Goal: Information Seeking & Learning: Learn about a topic

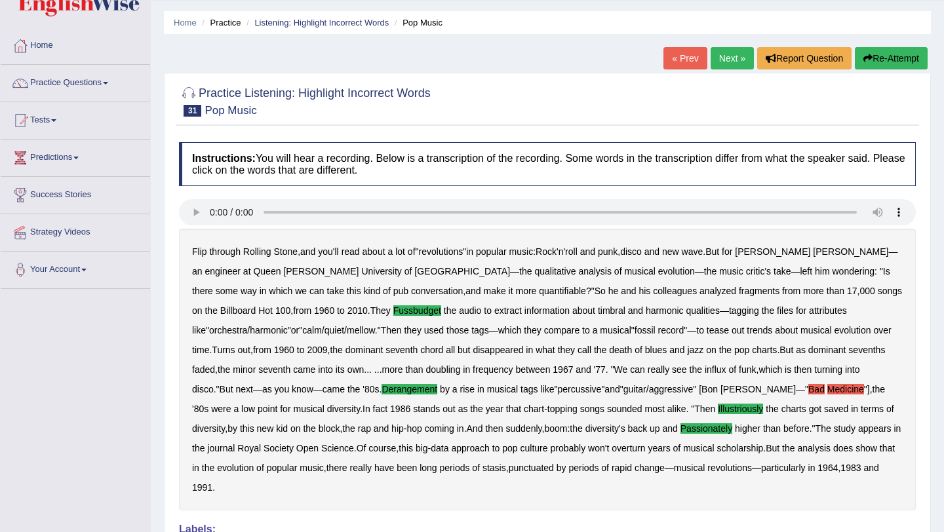
scroll to position [26, 0]
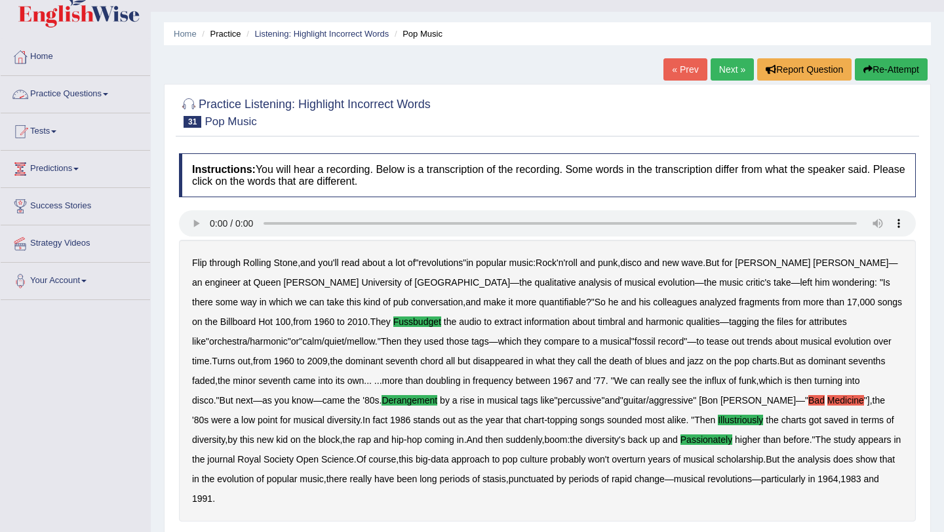
click at [108, 93] on span at bounding box center [105, 94] width 5 height 3
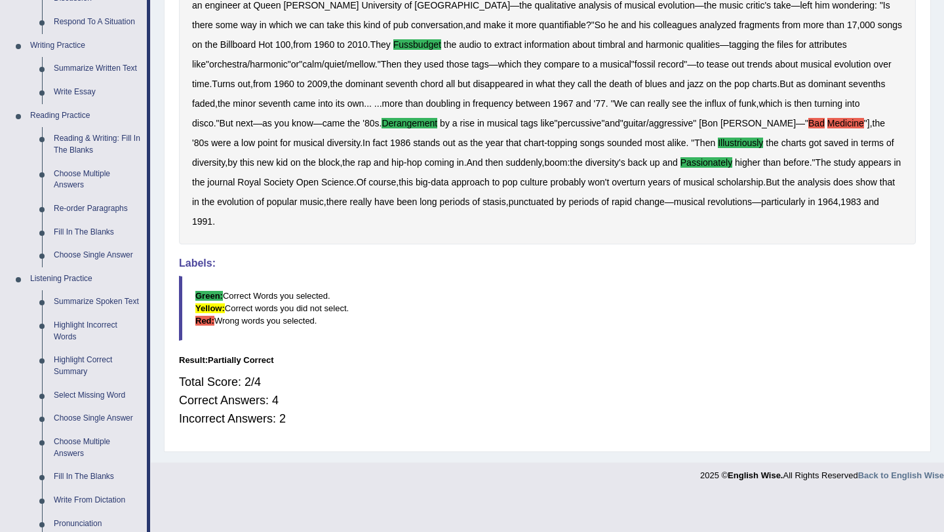
scroll to position [315, 0]
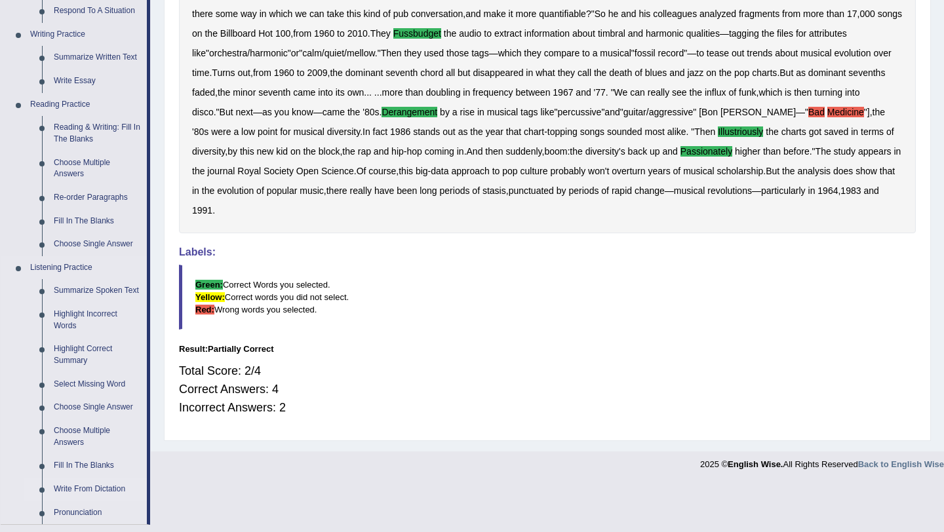
drag, startPoint x: 151, startPoint y: 197, endPoint x: 93, endPoint y: 498, distance: 306.4
click at [93, 478] on div "Toggle navigation Home Practice Questions Speaking Practice Read Aloud Repeat S…" at bounding box center [472, 81] width 944 height 792
click at [93, 497] on link "Write From Dictation" at bounding box center [97, 490] width 99 height 24
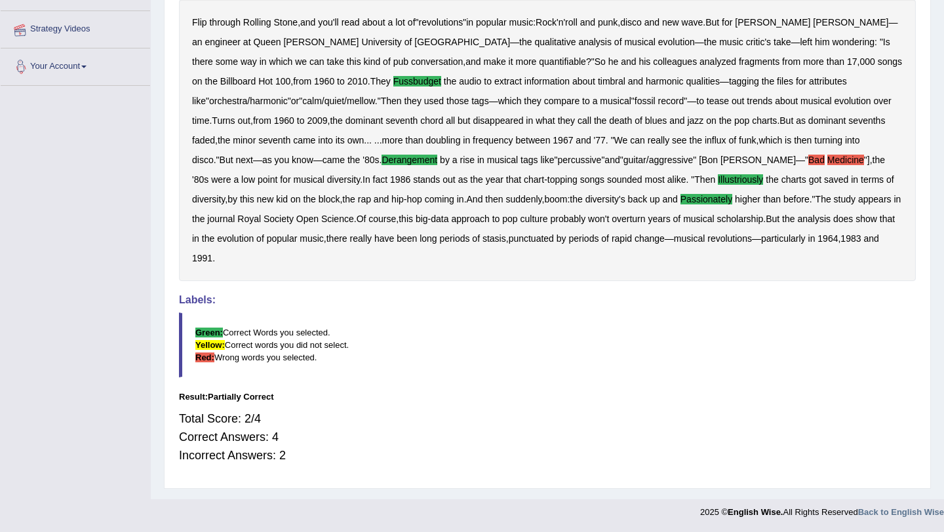
scroll to position [248, 0]
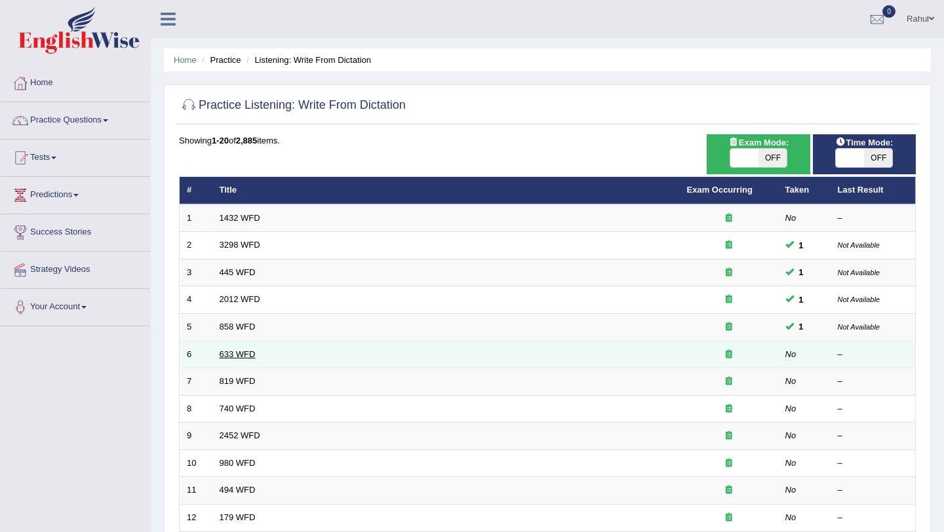
click at [237, 354] on link "633 WFD" at bounding box center [238, 354] width 36 height 10
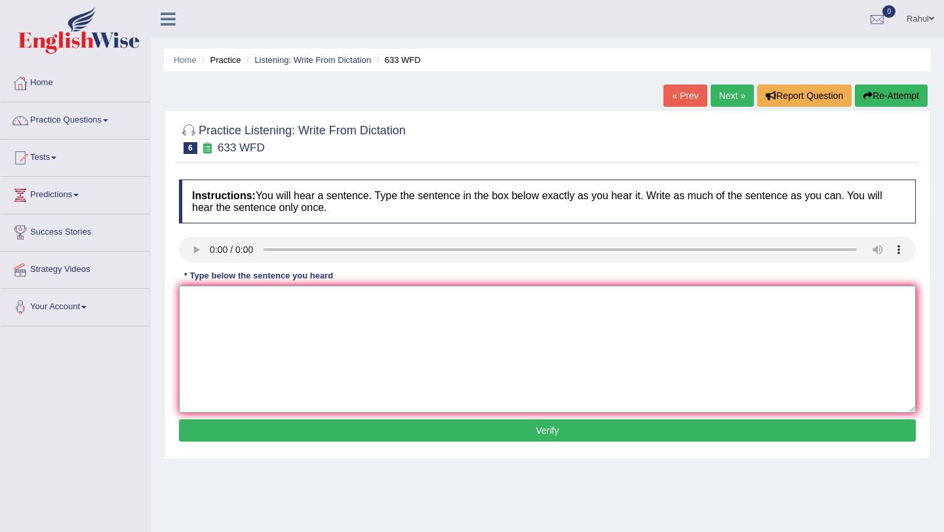
click at [206, 305] on textarea at bounding box center [547, 349] width 737 height 127
type textarea "r"
type textarea "Research shows excerises makes feel better."
click at [537, 432] on button "Verify" at bounding box center [547, 430] width 737 height 22
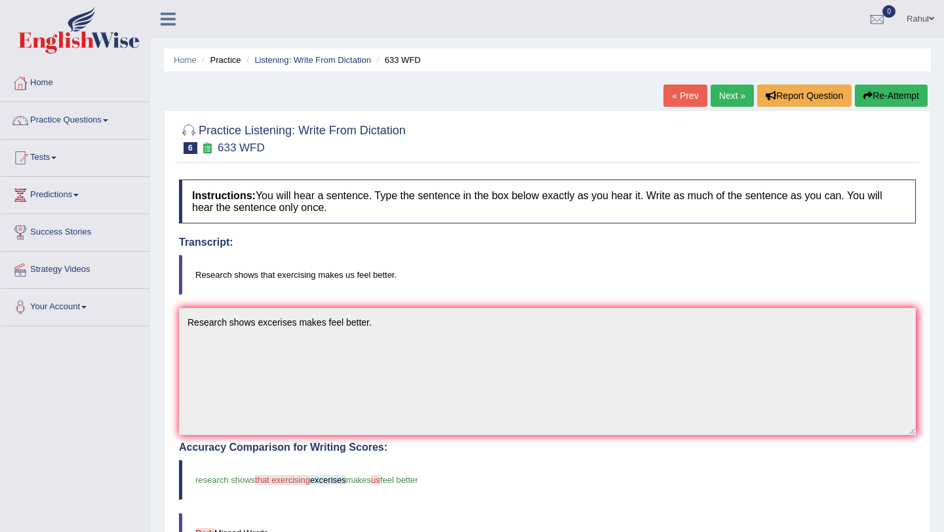
click at [723, 98] on link "Next »" at bounding box center [731, 96] width 43 height 22
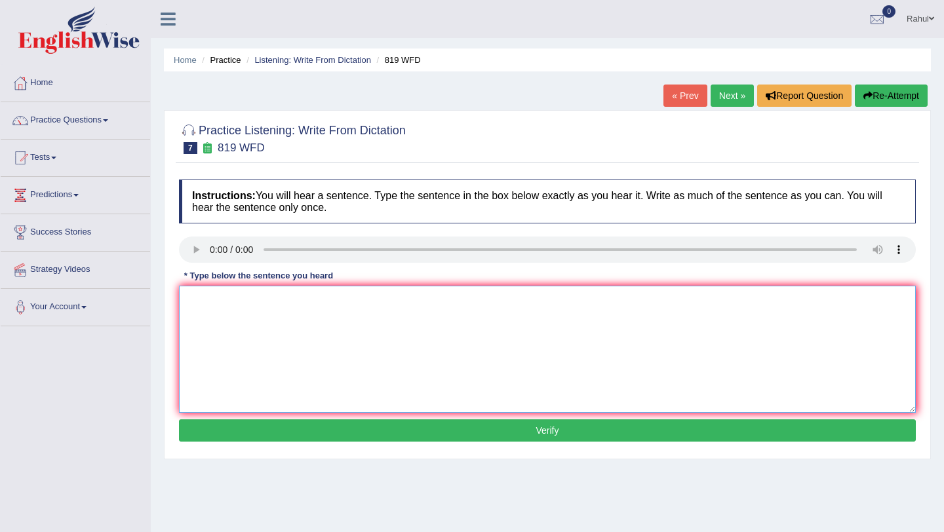
click at [200, 311] on textarea at bounding box center [547, 349] width 737 height 127
click at [269, 303] on textarea "Plants are able to cintinue growing through out their lives." at bounding box center [547, 349] width 737 height 127
click at [299, 303] on textarea "Plants are able to continue growing through out their lives." at bounding box center [547, 349] width 737 height 127
type textarea "Plants are able to continue to growing through out their lives."
click at [540, 432] on button "Verify" at bounding box center [547, 430] width 737 height 22
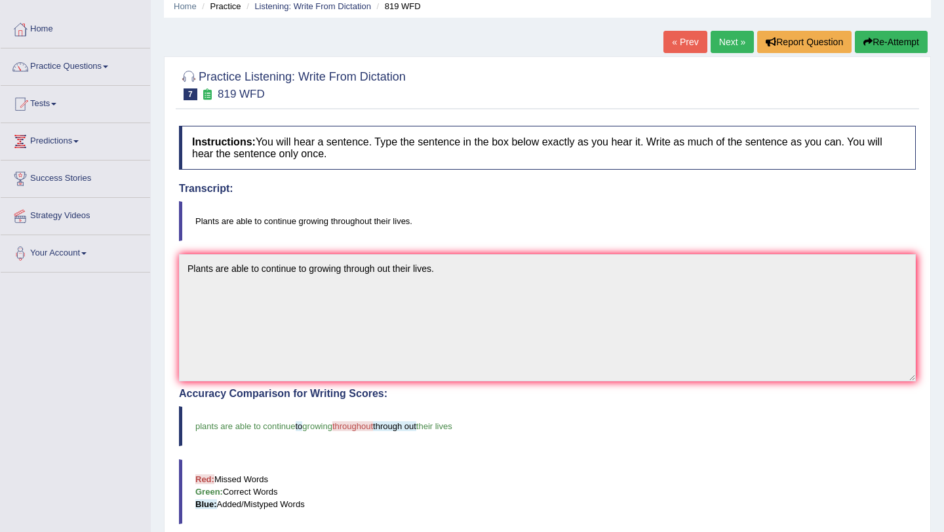
scroll to position [52, 0]
click at [727, 50] on link "Next »" at bounding box center [731, 43] width 43 height 22
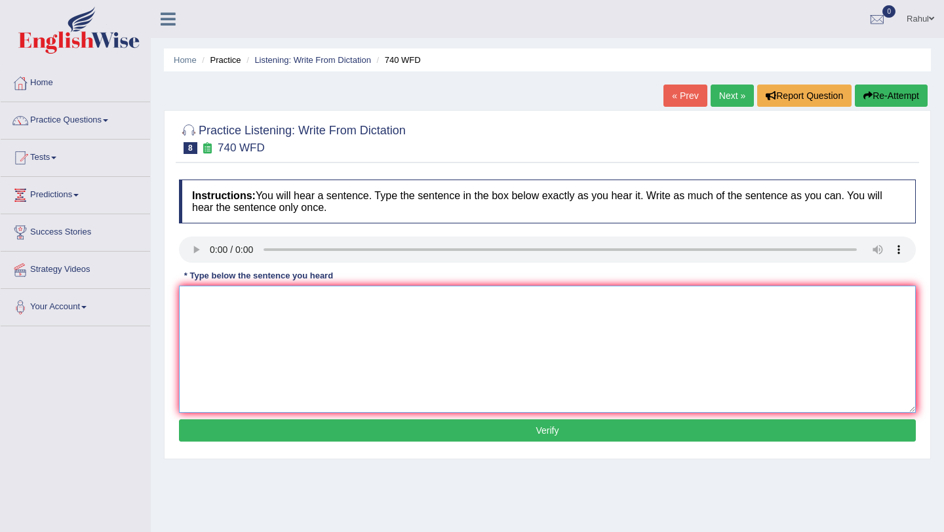
click at [244, 305] on textarea at bounding box center [547, 349] width 737 height 127
type textarea "a"
click at [230, 299] on textarea "A series of obeservation was carried out" at bounding box center [547, 349] width 737 height 127
click at [386, 303] on textarea "A series of the obeservation was carried out" at bounding box center [547, 349] width 737 height 127
type textarea "A series of the obeservation was carried out in the classroom."
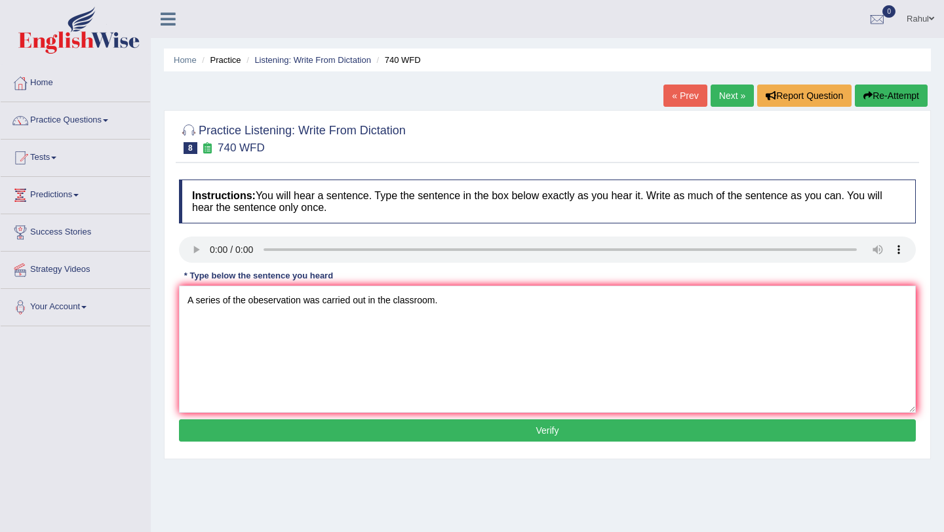
click at [542, 433] on button "Verify" at bounding box center [547, 430] width 737 height 22
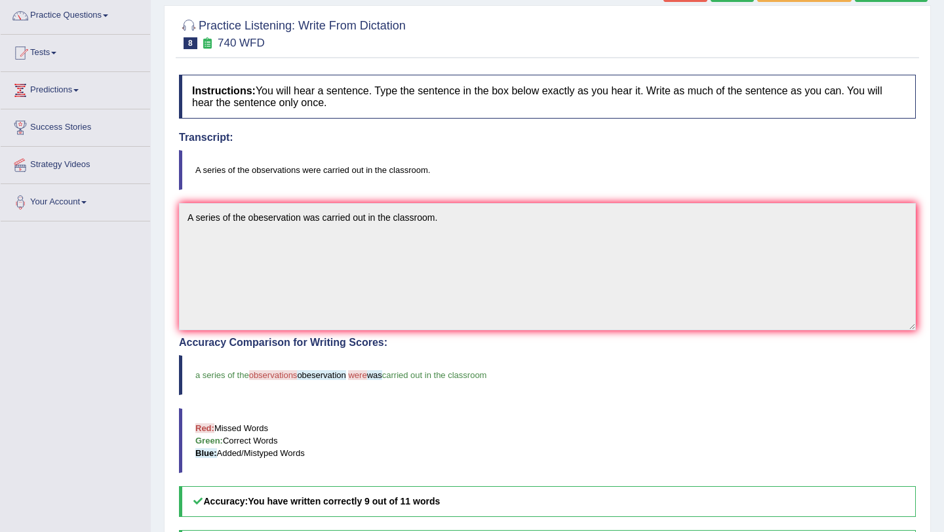
scroll to position [79, 0]
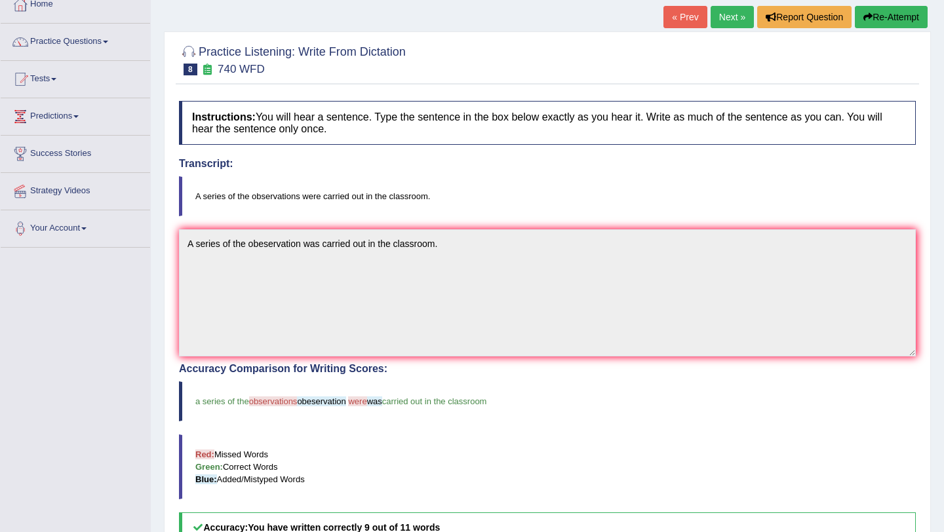
click at [734, 18] on link "Next »" at bounding box center [731, 17] width 43 height 22
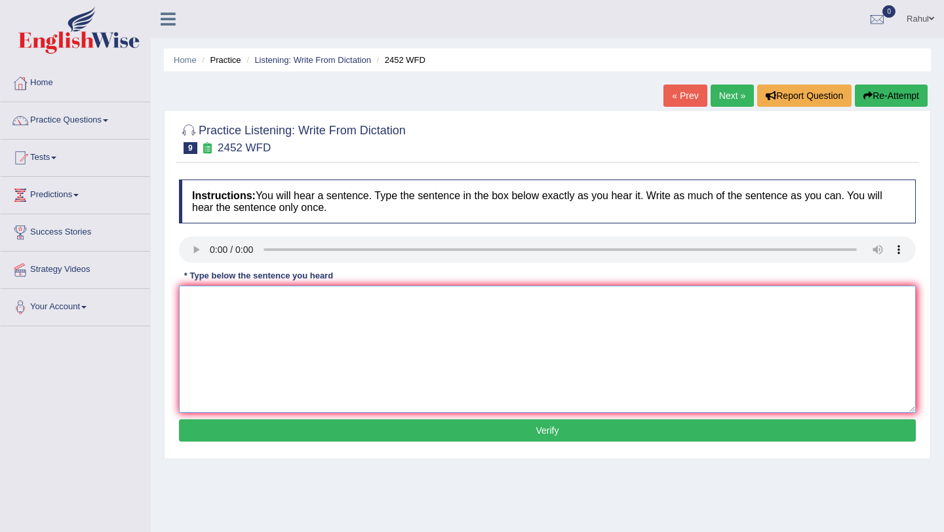
click at [201, 309] on textarea at bounding box center [547, 349] width 737 height 127
type textarea "It is a debate of the value of knowledge."
click at [546, 433] on button "Verify" at bounding box center [547, 430] width 737 height 22
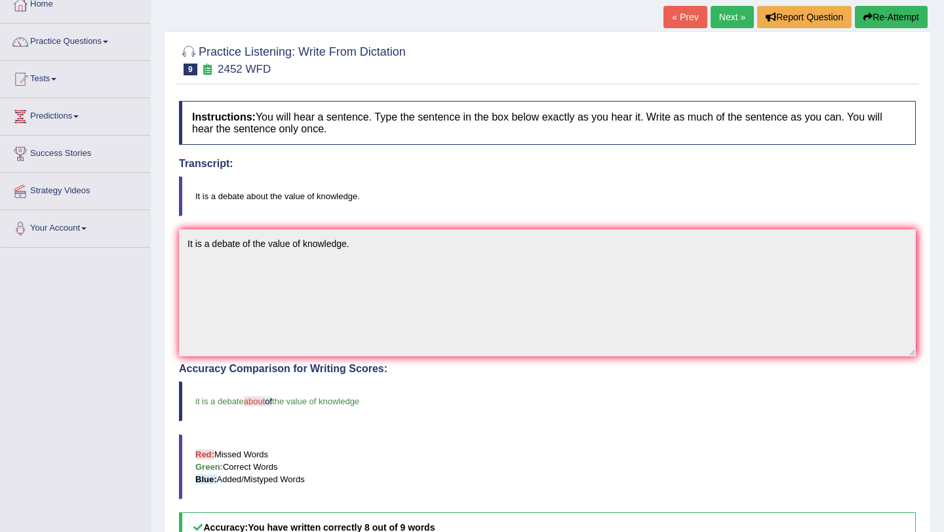
scroll to position [52, 0]
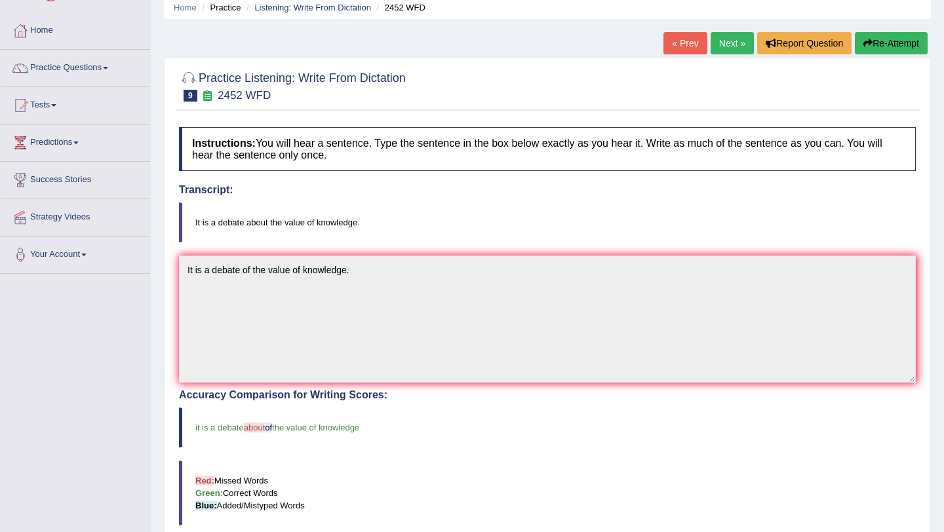
click at [723, 52] on link "Next »" at bounding box center [731, 43] width 43 height 22
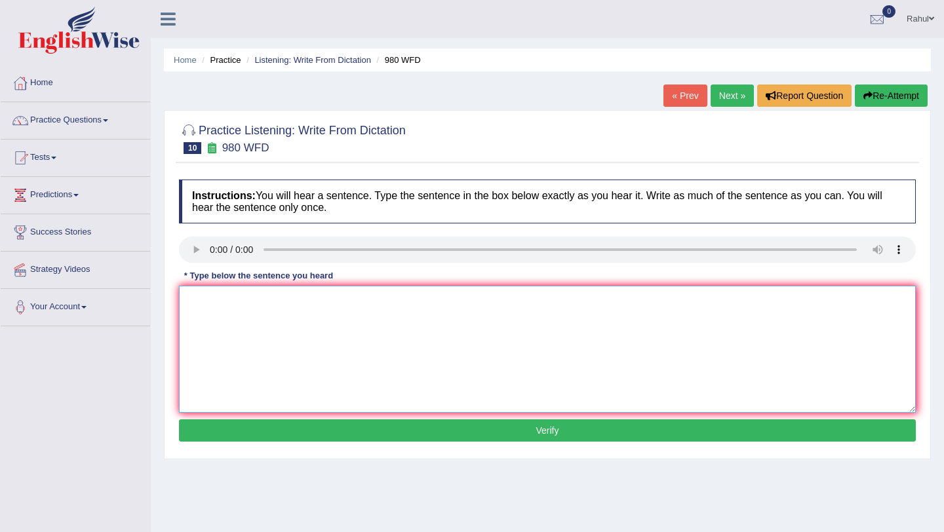
click at [213, 305] on textarea at bounding box center [547, 349] width 737 height 127
type textarea "Your idea have been discussed in the seminar in the tutorial."
click at [543, 429] on button "Verify" at bounding box center [547, 430] width 737 height 22
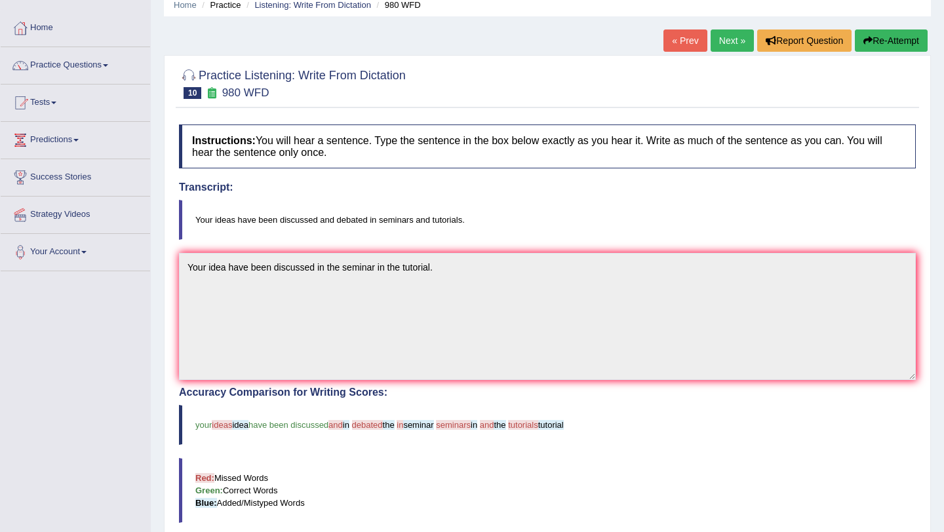
scroll to position [52, 0]
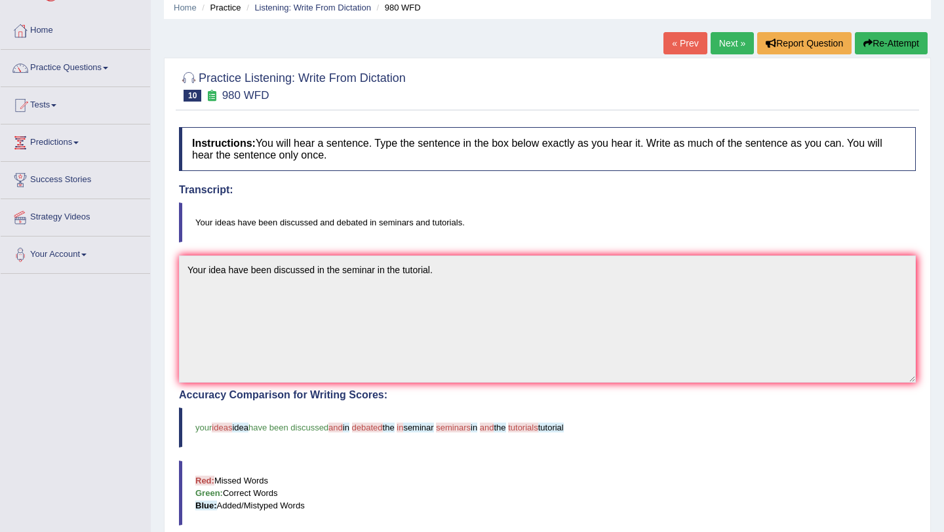
click at [886, 45] on button "Re-Attempt" at bounding box center [891, 43] width 73 height 22
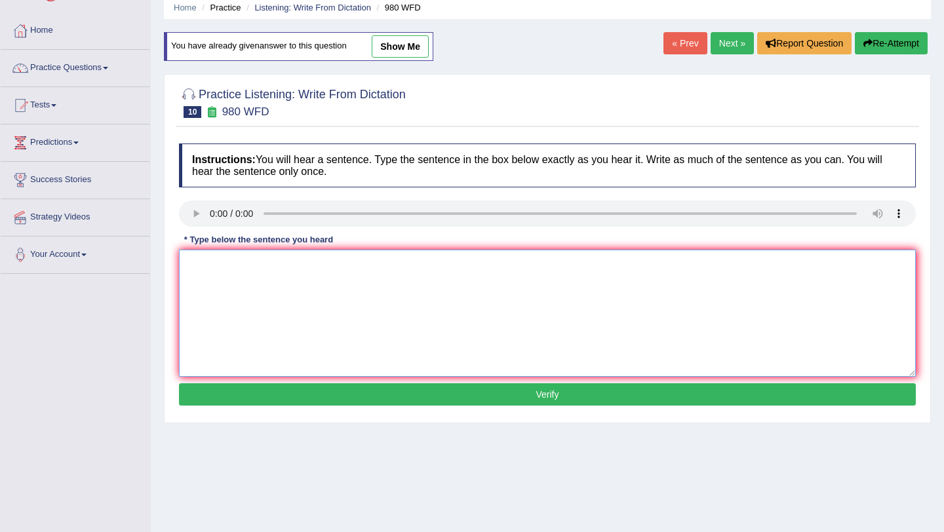
click at [196, 261] on textarea at bounding box center [547, 313] width 737 height 127
click at [451, 264] on textarea "Your ideas have been discussed and debatedin the seminar and tutorial." at bounding box center [547, 313] width 737 height 127
type textarea "Your ideas have been discussed and debatedin the seminar and the tutorial."
click at [558, 390] on button "Verify" at bounding box center [547, 394] width 737 height 22
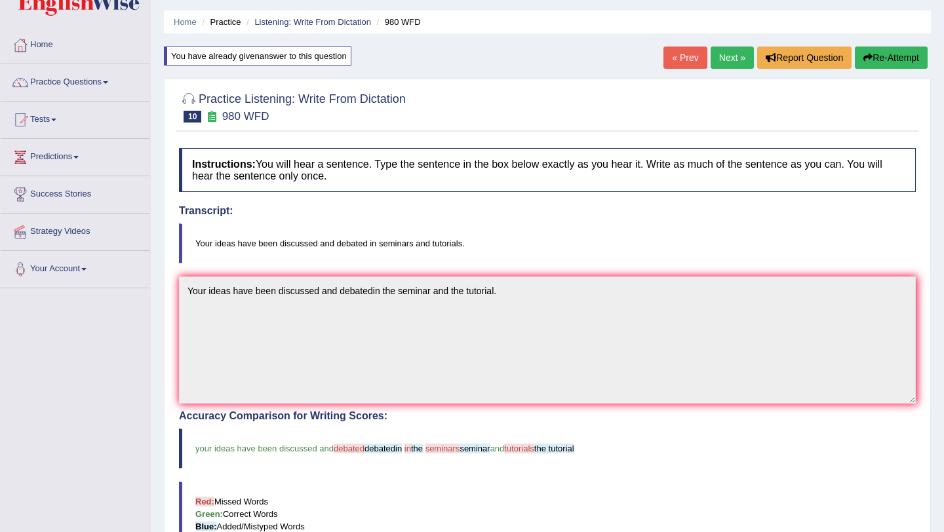
scroll to position [26, 0]
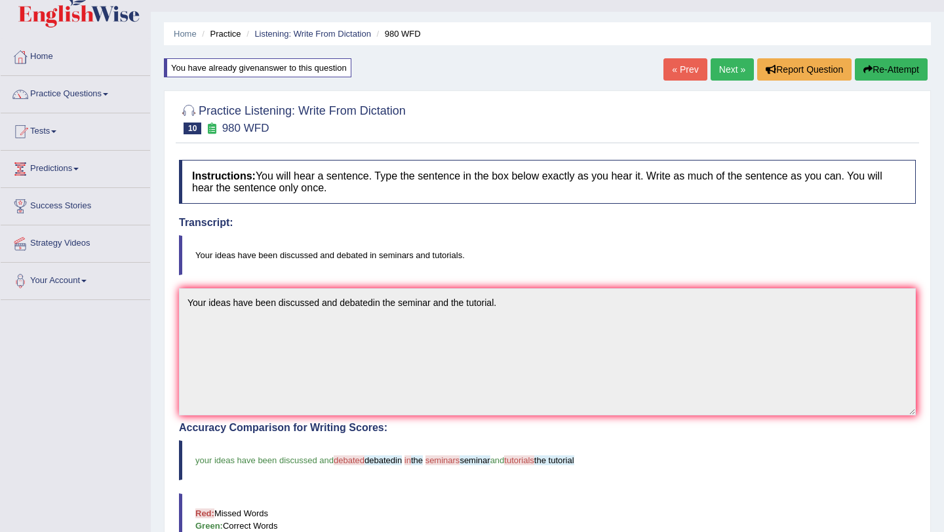
click at [727, 77] on link "Next »" at bounding box center [731, 69] width 43 height 22
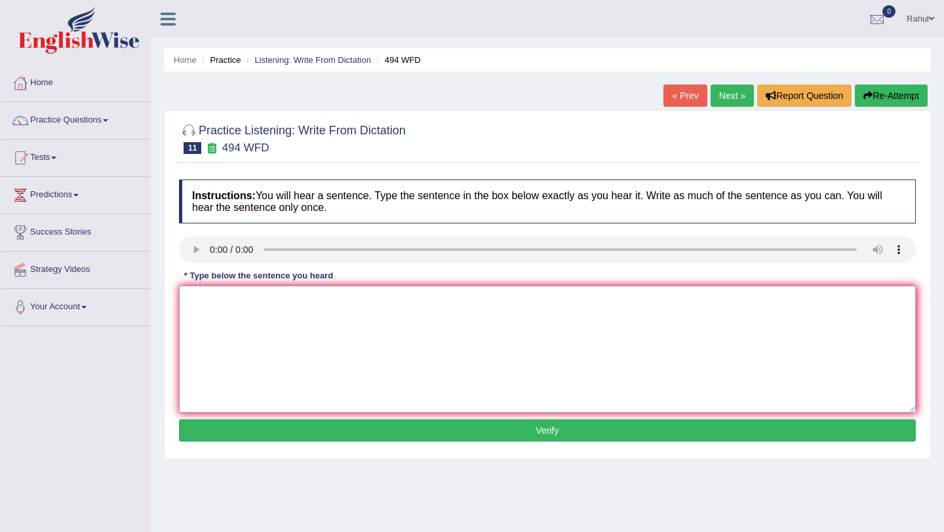
click at [210, 301] on textarea at bounding box center [547, 349] width 737 height 127
type textarea "The vocubulary that feel perculier called jugen."
click at [541, 431] on button "Verify" at bounding box center [547, 430] width 737 height 22
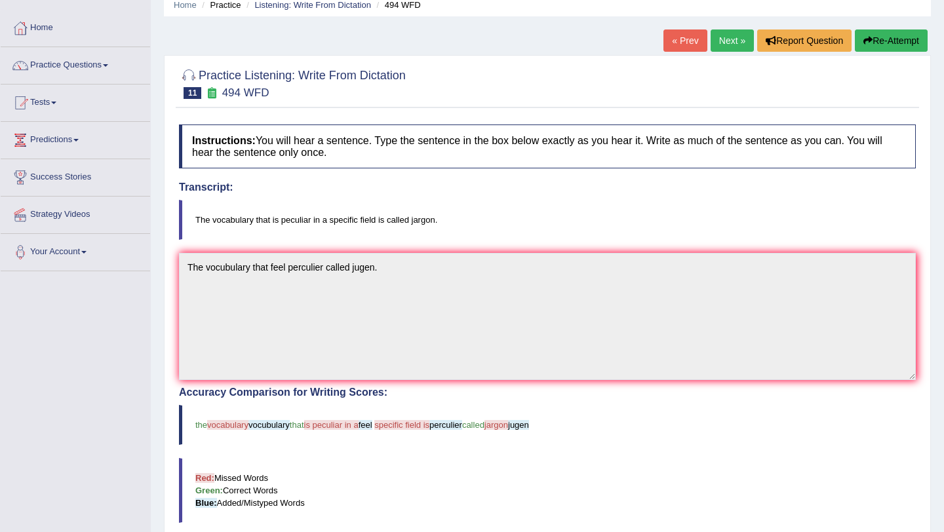
scroll to position [52, 0]
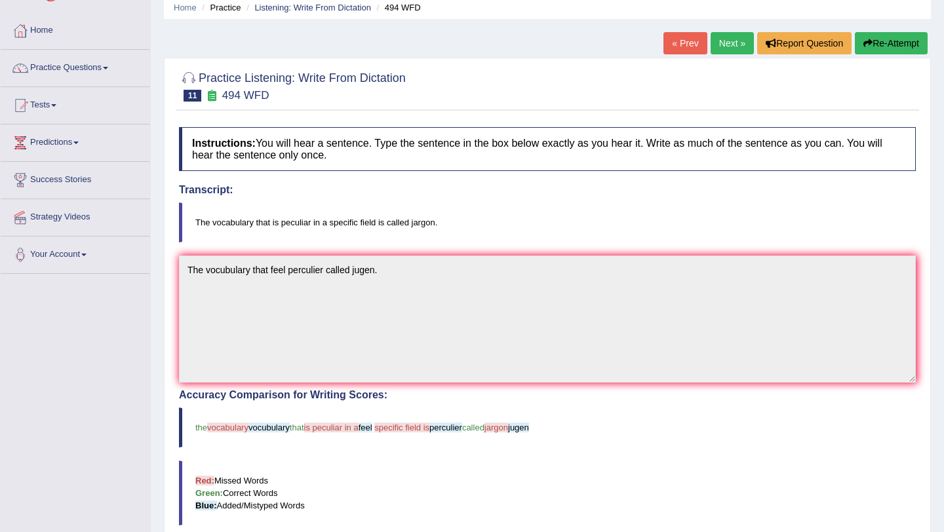
click at [868, 53] on button "Re-Attempt" at bounding box center [891, 43] width 73 height 22
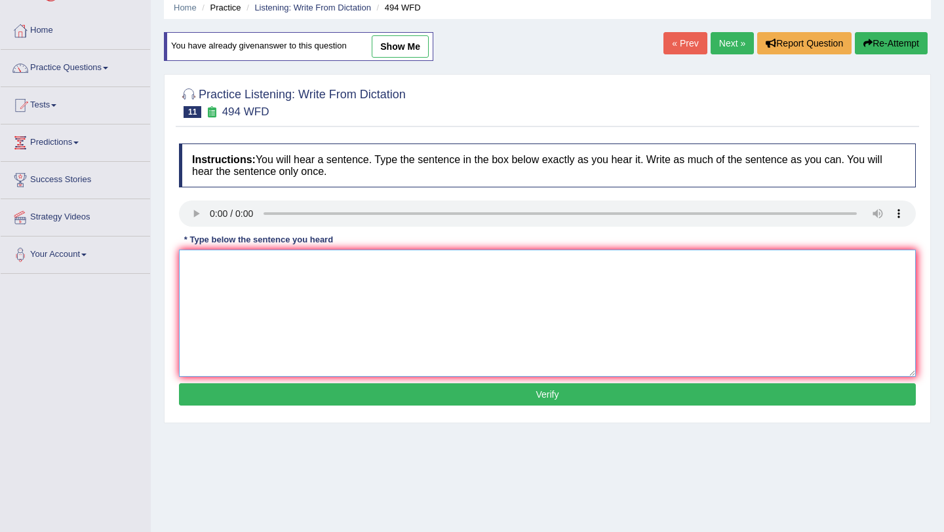
click at [214, 268] on textarea at bounding box center [547, 313] width 737 height 127
type textarea "The vocabulary that feel perculier called jargaon."
click at [554, 402] on button "Verify" at bounding box center [547, 394] width 737 height 22
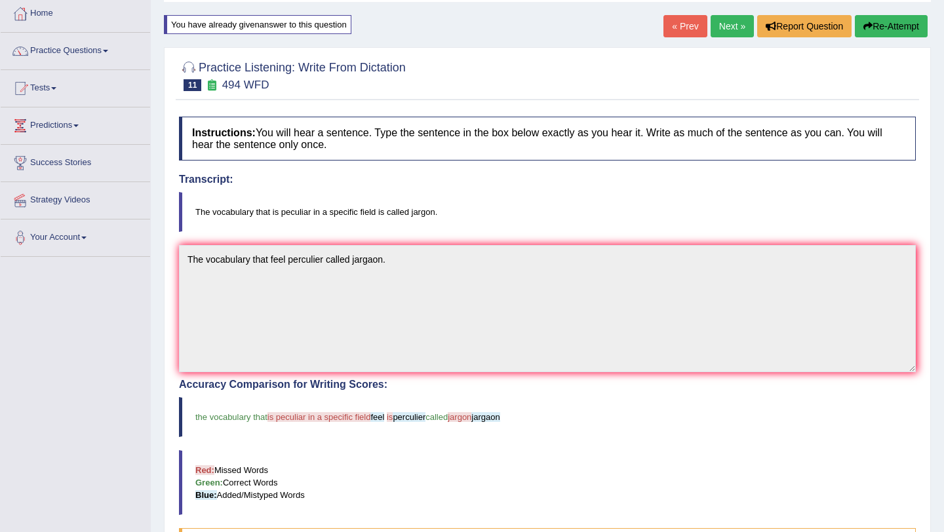
scroll to position [52, 0]
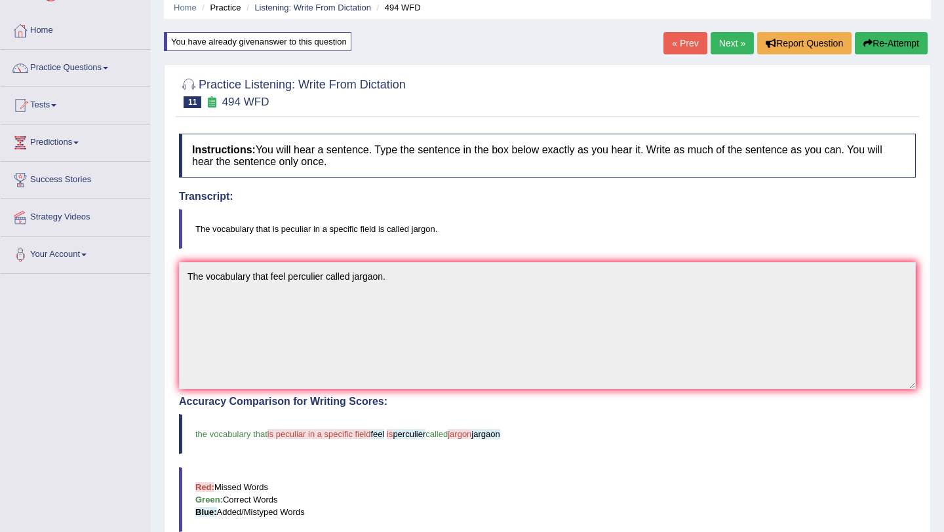
click at [896, 43] on button "Re-Attempt" at bounding box center [891, 43] width 73 height 22
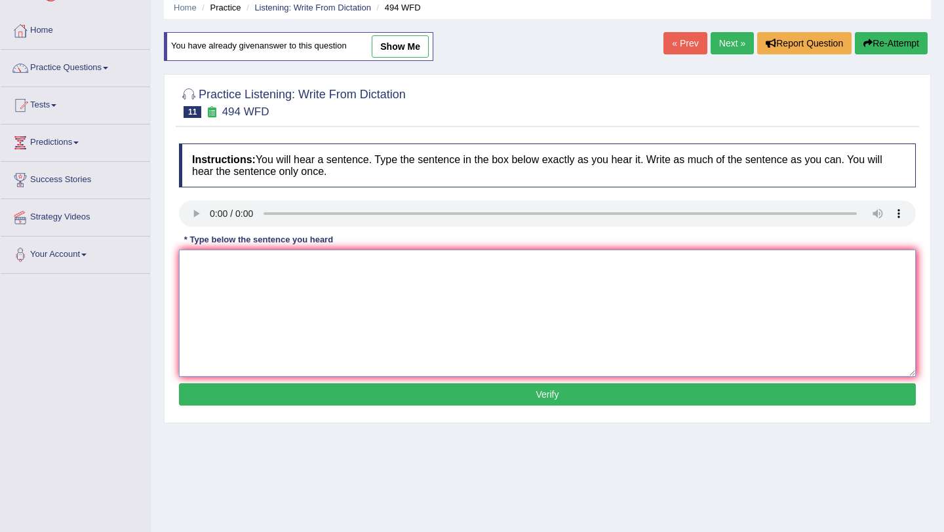
click at [216, 272] on textarea at bounding box center [547, 313] width 737 height 127
type textarea "The vocabulary that is peculier in a specific field is called jargaon."
click at [545, 397] on button "Verify" at bounding box center [547, 394] width 737 height 22
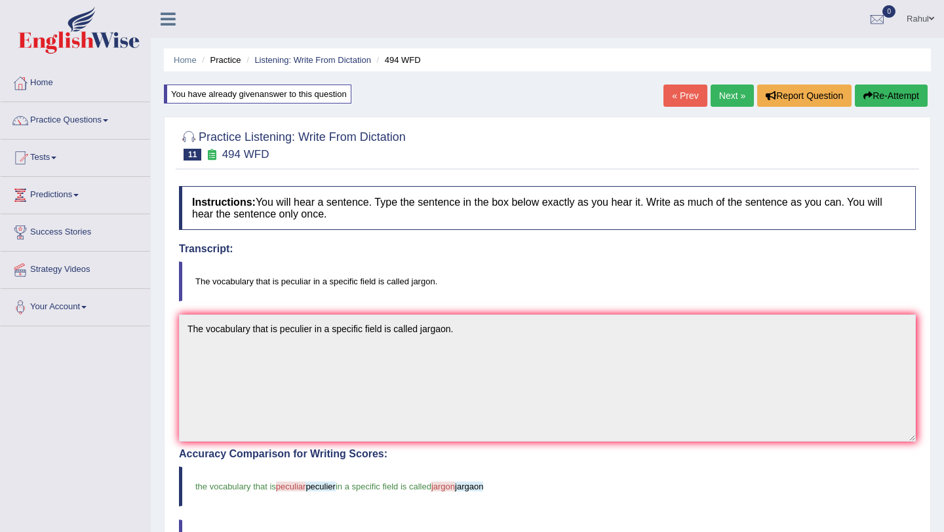
click at [726, 91] on link "Next »" at bounding box center [731, 96] width 43 height 22
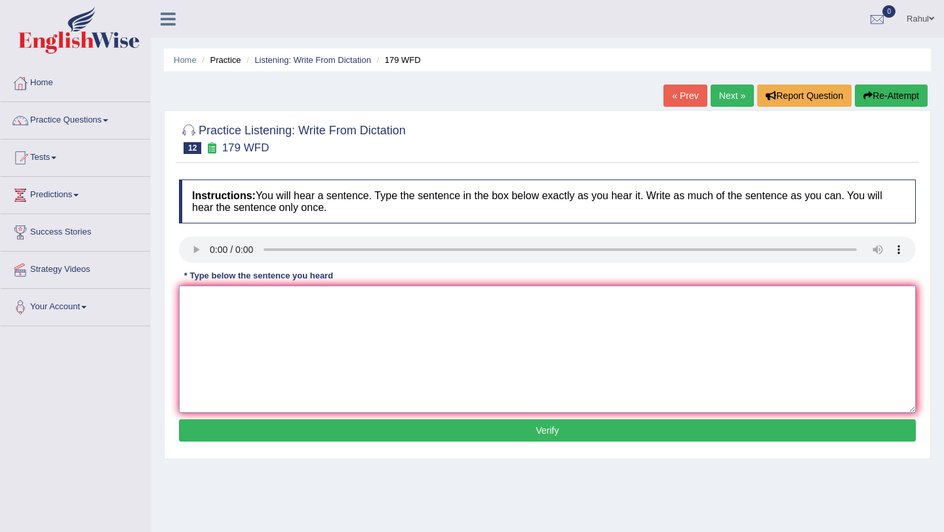
click at [210, 301] on textarea at bounding box center [547, 349] width 737 height 127
type textarea "Lectures are the most oldest and formal way of teaching."
click at [531, 434] on button "Verify" at bounding box center [547, 430] width 737 height 22
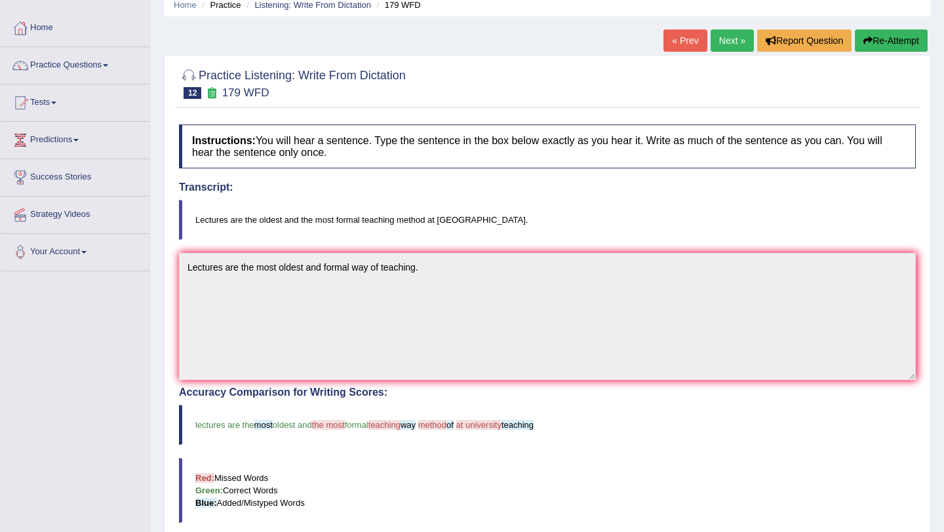
scroll to position [52, 0]
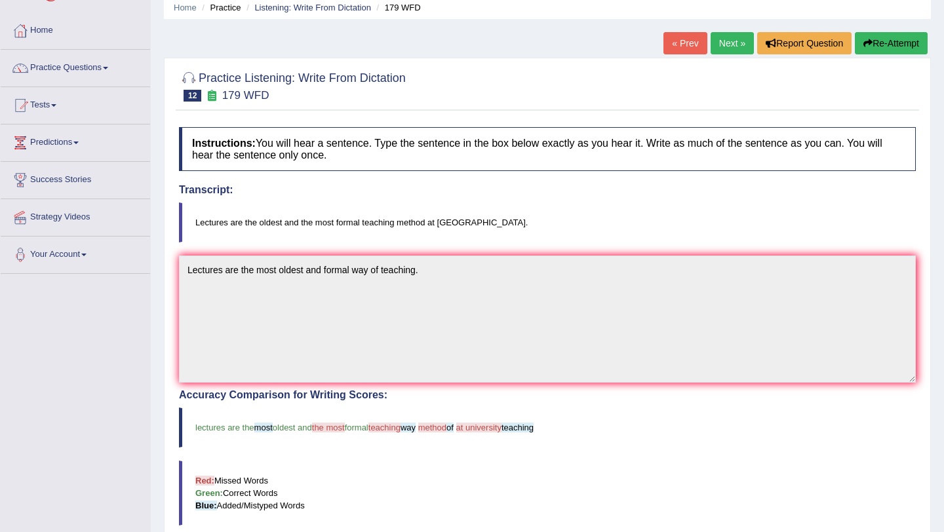
click at [871, 47] on button "Re-Attempt" at bounding box center [891, 43] width 73 height 22
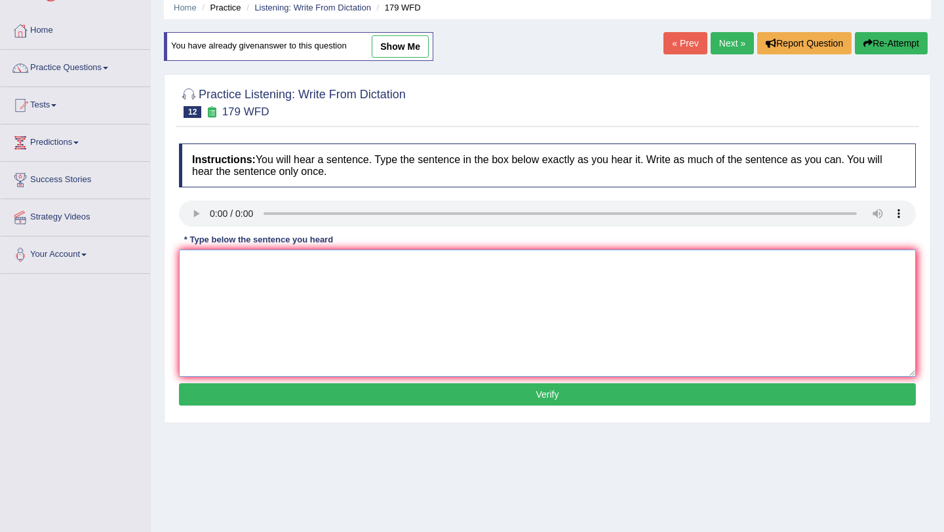
click at [206, 273] on textarea at bounding box center [547, 313] width 737 height 127
type textarea "Lecturs are the oldest and the most formal teaching method at university."
click at [541, 395] on button "Verify" at bounding box center [547, 394] width 737 height 22
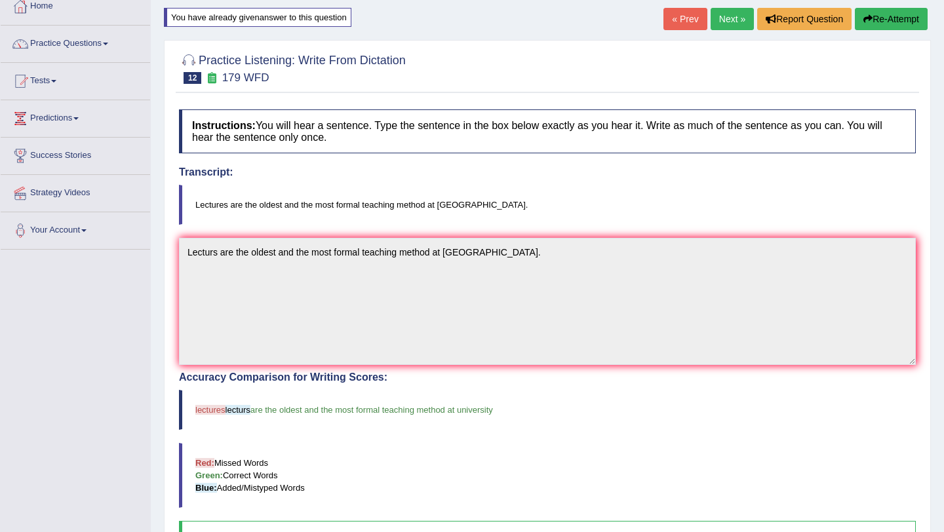
scroll to position [52, 0]
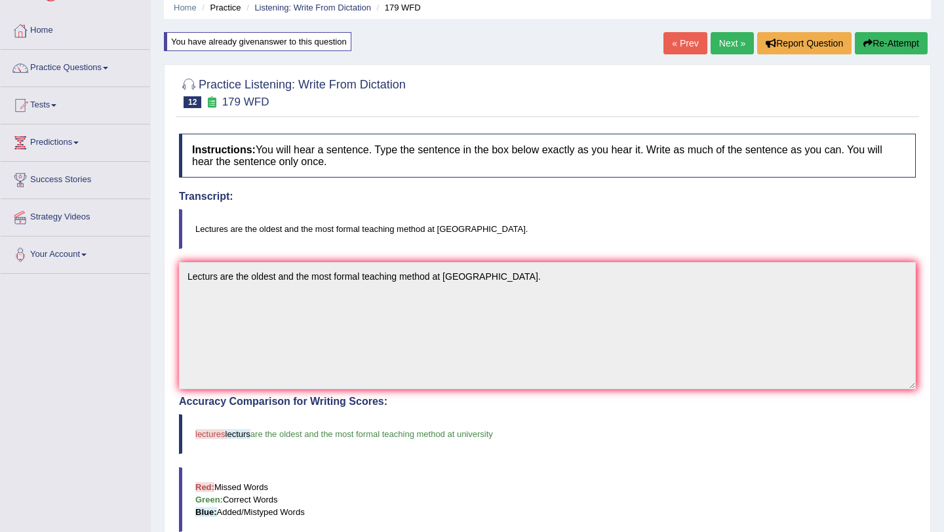
click at [731, 41] on link "Next »" at bounding box center [731, 43] width 43 height 22
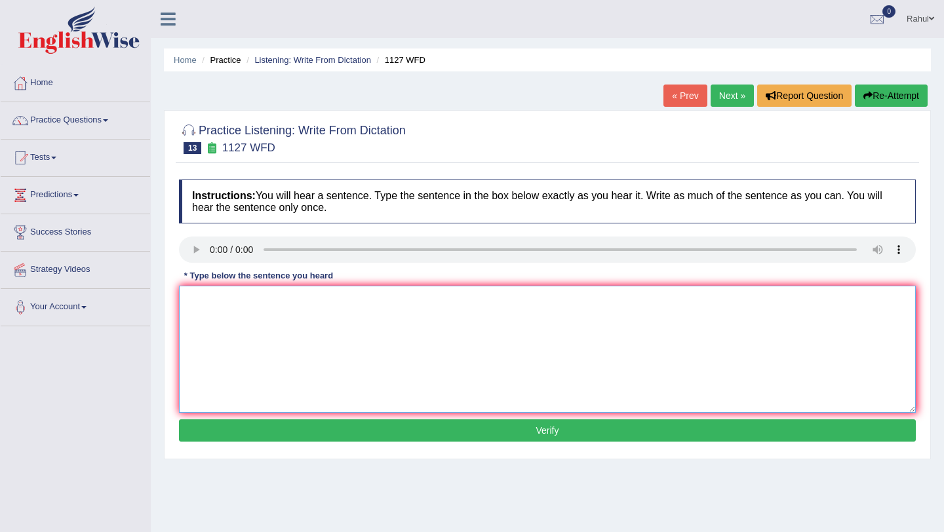
click at [202, 300] on textarea at bounding box center [547, 349] width 737 height 127
type textarea "a"
click at [291, 301] on textarea "A university degree is the requirments to enter in many professions." at bounding box center [547, 349] width 737 height 127
click at [372, 301] on textarea "A university degree is requirments to enter in many professions." at bounding box center [547, 349] width 737 height 127
type textarea "A university degree is requirments to enter many professions."
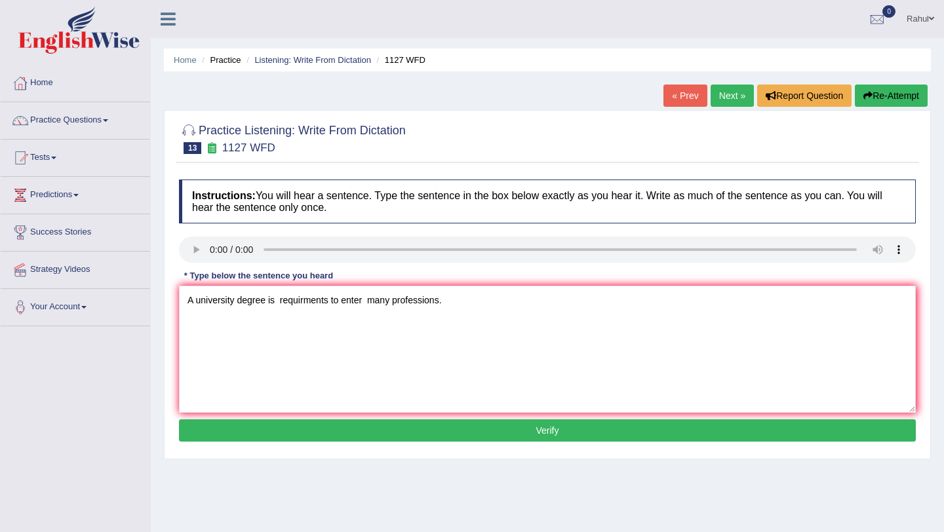
click at [530, 431] on button "Verify" at bounding box center [547, 430] width 737 height 22
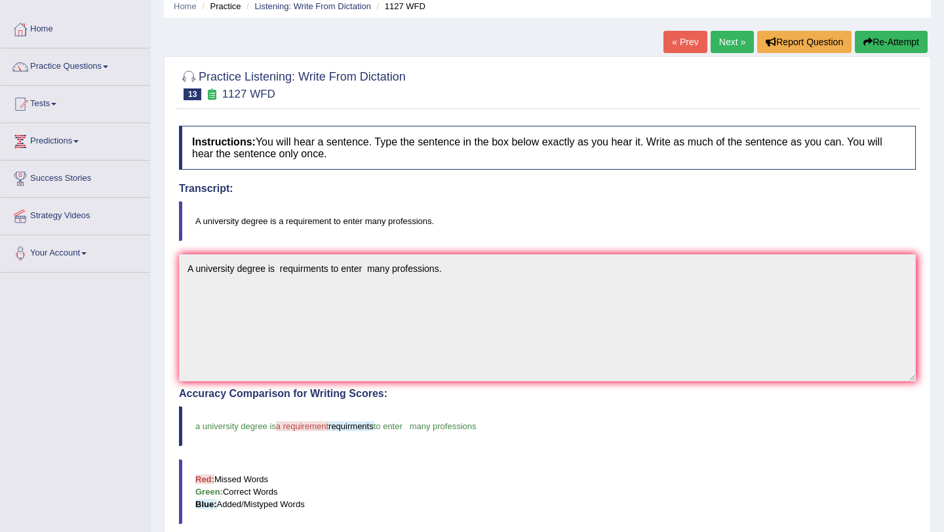
scroll to position [52, 0]
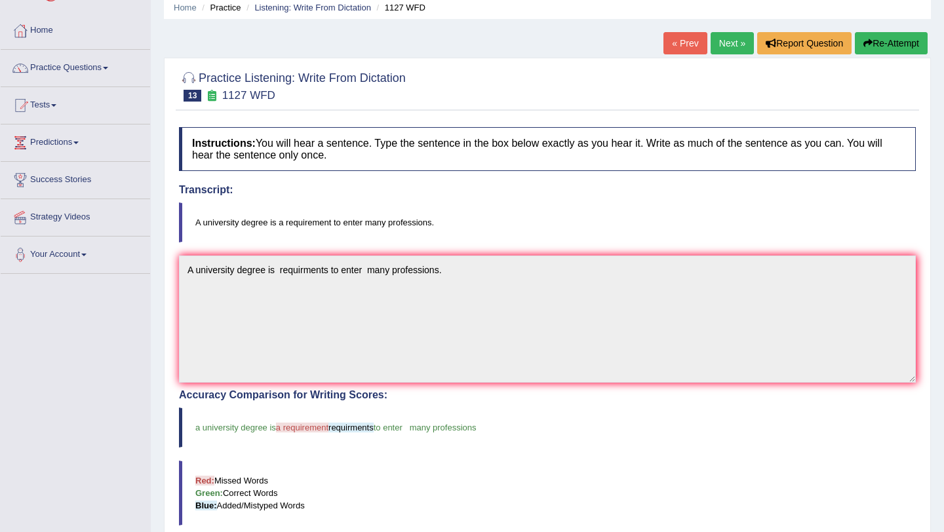
click at [727, 41] on link "Next »" at bounding box center [731, 43] width 43 height 22
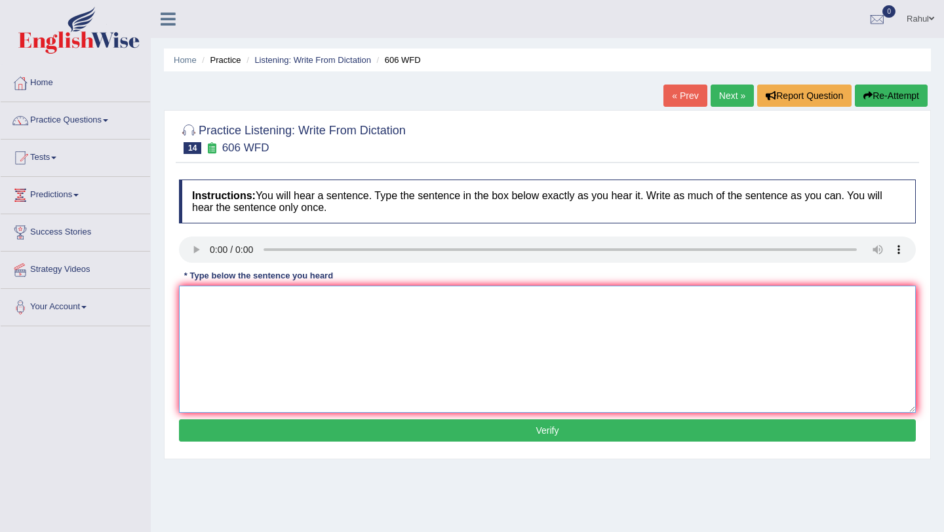
click at [204, 299] on textarea at bounding box center [547, 349] width 737 height 127
click at [282, 303] on textarea "Students were learning" at bounding box center [547, 349] width 737 height 127
click at [436, 304] on textarea "Students were studying the language and litrature in ancient" at bounding box center [547, 349] width 737 height 127
click at [434, 303] on textarea "Students were studying the language and litrature in ancient" at bounding box center [547, 349] width 737 height 127
type textarea "Students were studying the language and litrature in ancient age."
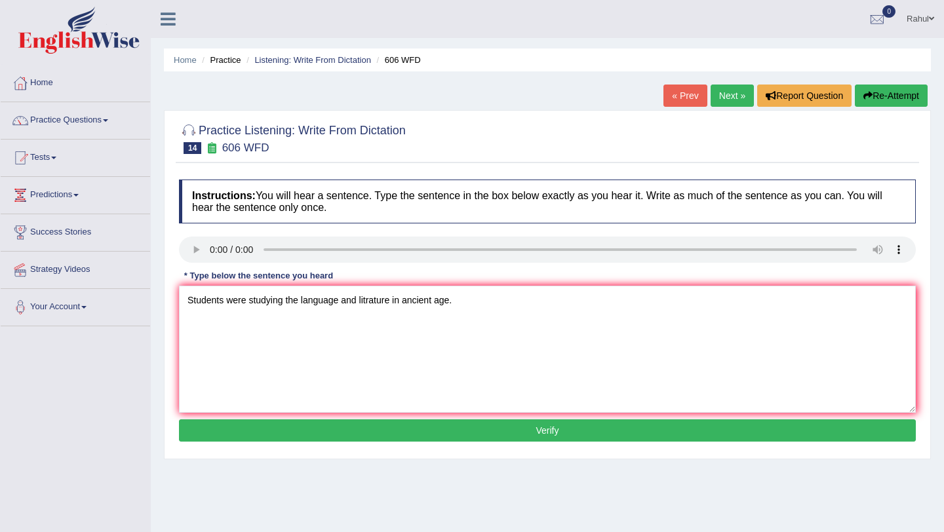
click at [548, 432] on button "Verify" at bounding box center [547, 430] width 737 height 22
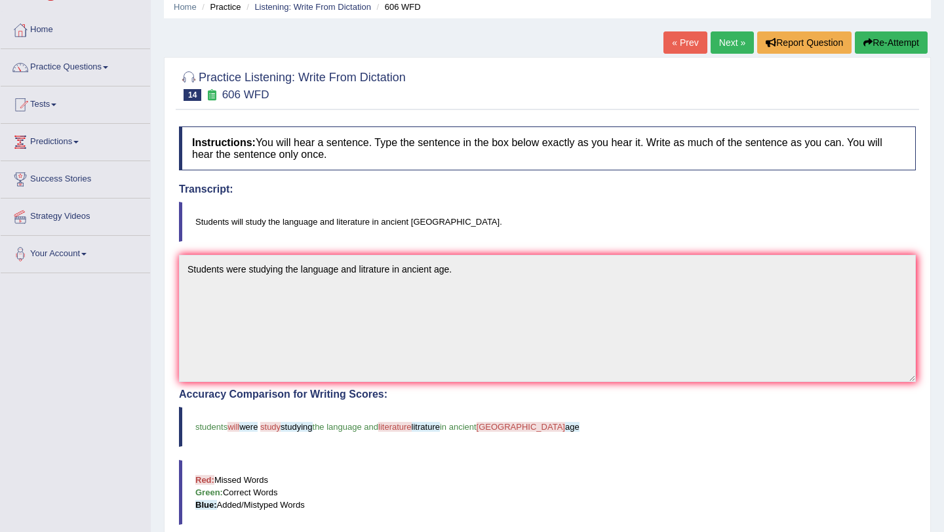
scroll to position [52, 0]
click at [720, 46] on link "Next »" at bounding box center [731, 43] width 43 height 22
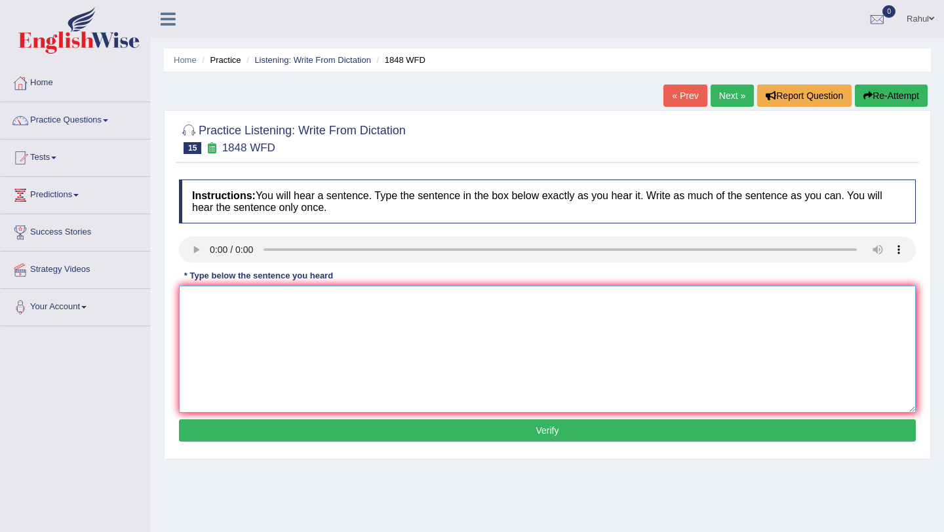
click at [195, 303] on textarea at bounding box center [547, 349] width 737 height 127
type textarea "Students must presents a valid identification to enroll in this course."
click at [547, 437] on button "Verify" at bounding box center [547, 430] width 737 height 22
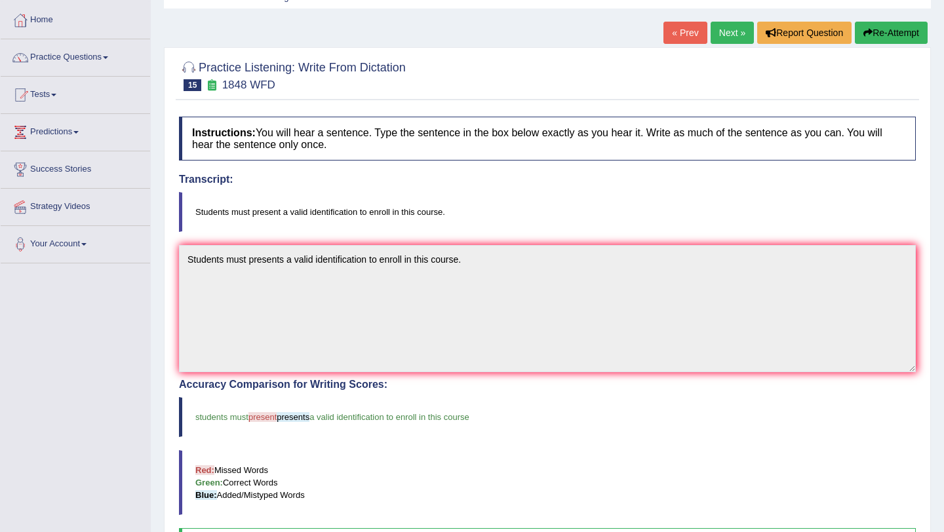
scroll to position [52, 0]
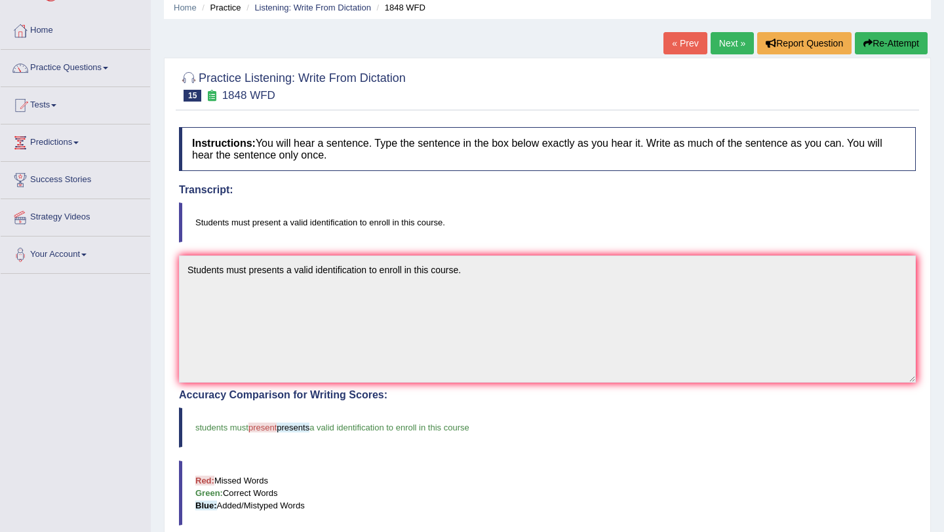
click at [722, 45] on link "Next »" at bounding box center [731, 43] width 43 height 22
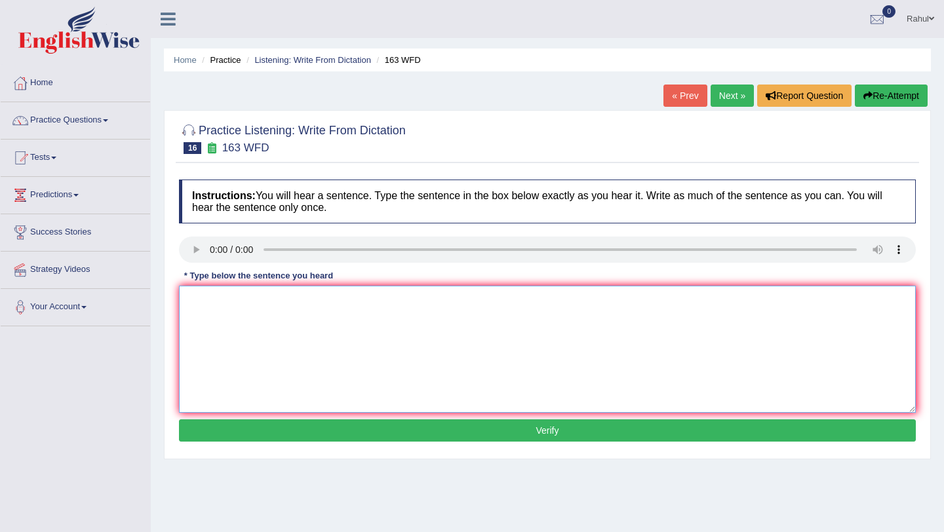
click at [226, 304] on textarea at bounding box center [547, 349] width 737 height 127
click at [374, 301] on textarea "A number of assignments will be submitted at conference." at bounding box center [547, 349] width 737 height 127
type textarea "A number of assignments will be submitted to conference."
click at [539, 428] on button "Verify" at bounding box center [547, 430] width 737 height 22
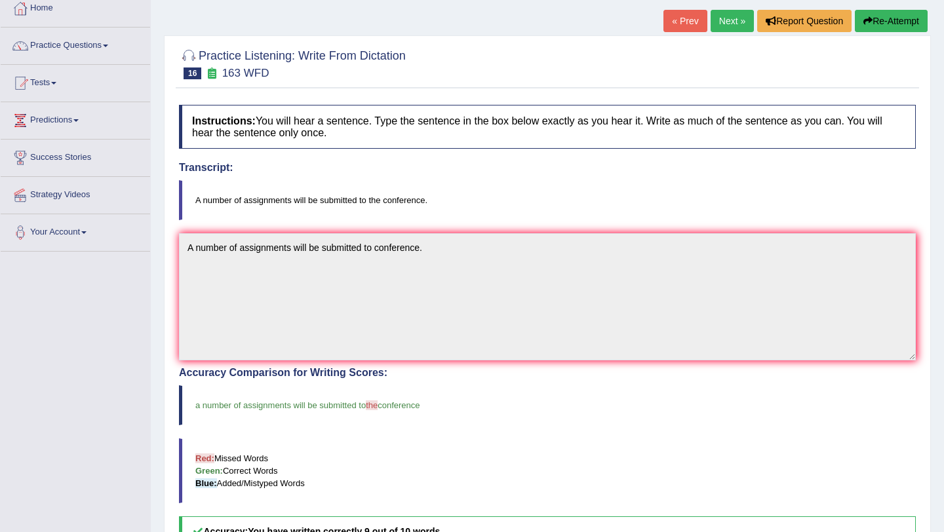
scroll to position [52, 0]
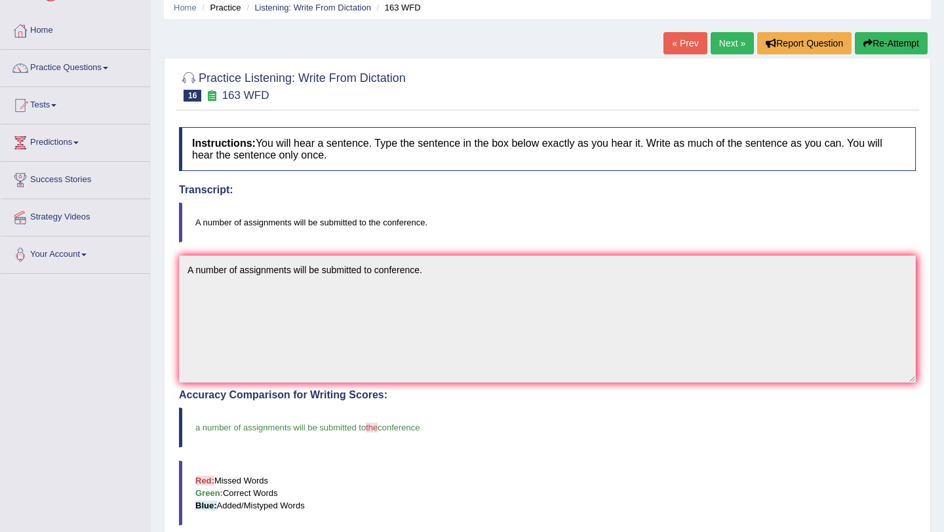
click at [720, 43] on link "Next »" at bounding box center [731, 43] width 43 height 22
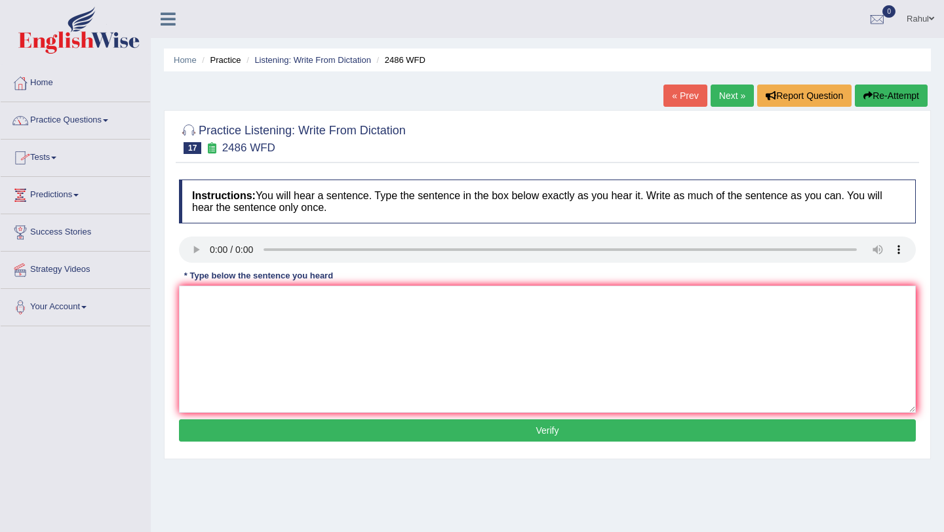
click at [108, 119] on span at bounding box center [105, 120] width 5 height 3
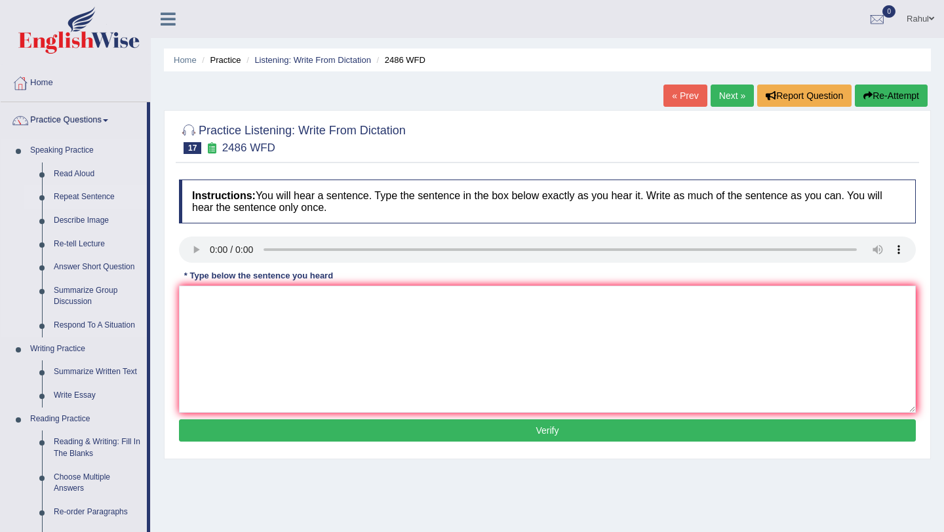
click at [90, 197] on link "Repeat Sentence" at bounding box center [97, 197] width 99 height 24
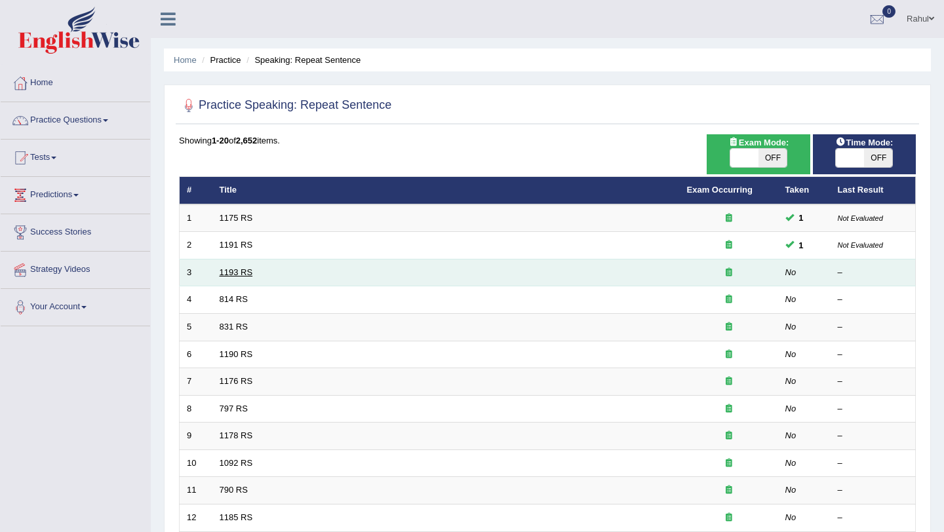
click at [241, 273] on link "1193 RS" at bounding box center [236, 272] width 33 height 10
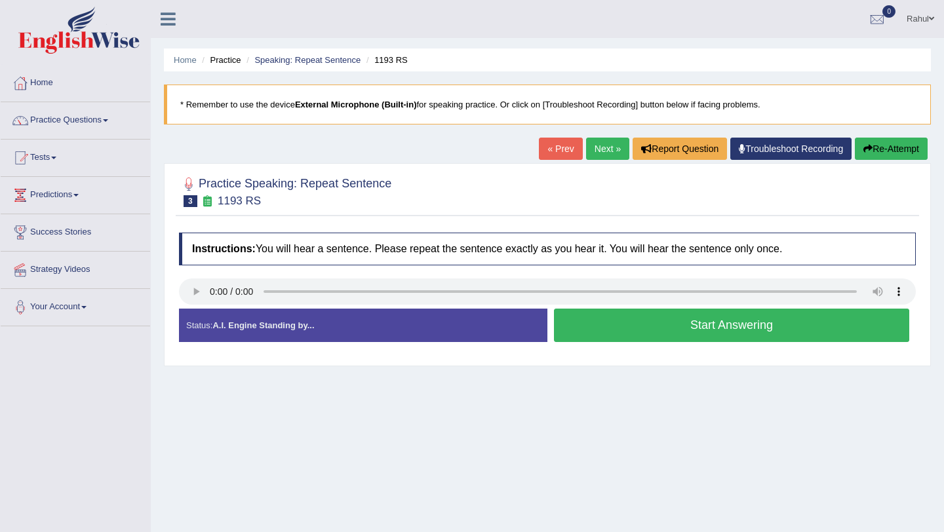
click at [706, 329] on button "Start Answering" at bounding box center [731, 325] width 355 height 33
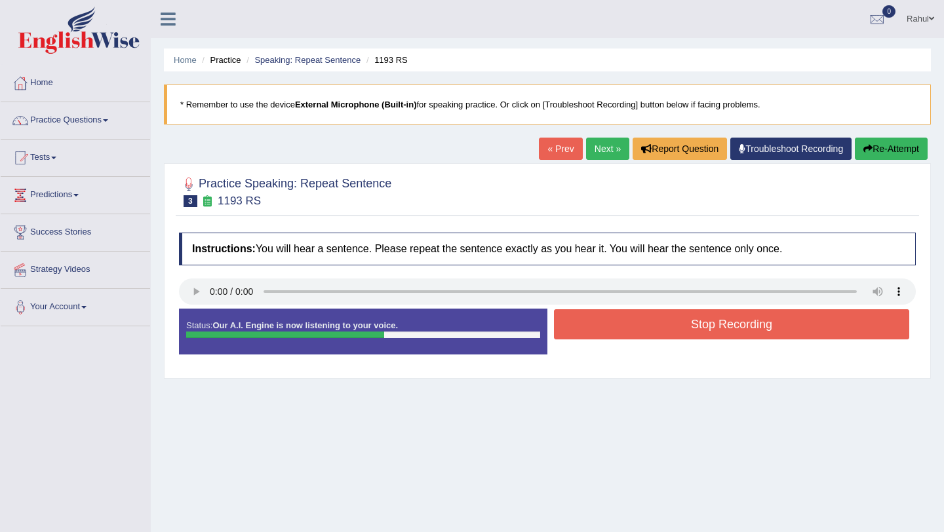
click at [706, 329] on button "Stop Recording" at bounding box center [731, 324] width 355 height 30
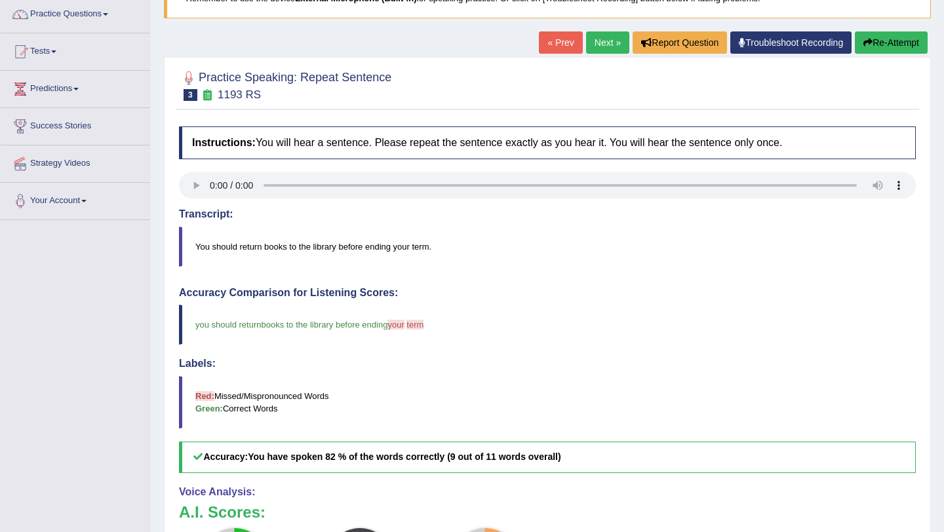
scroll to position [105, 0]
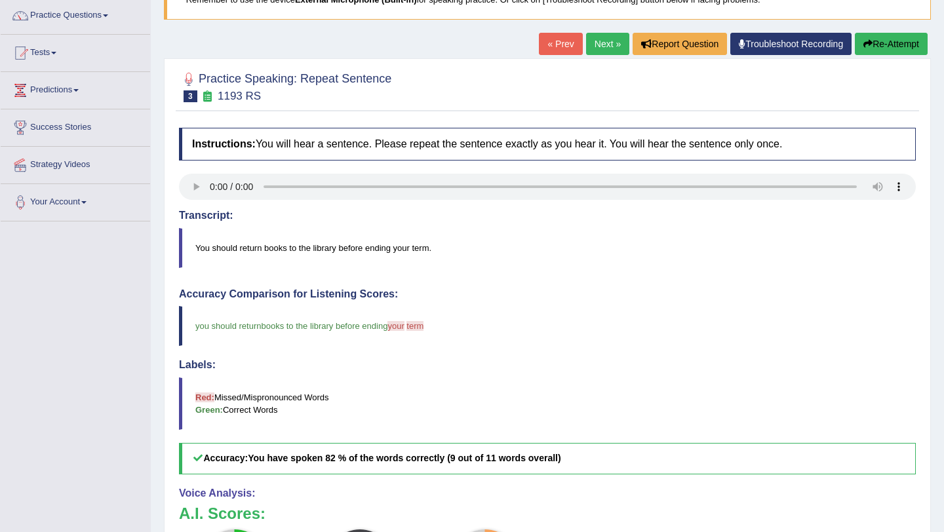
click at [603, 47] on link "Next »" at bounding box center [607, 44] width 43 height 22
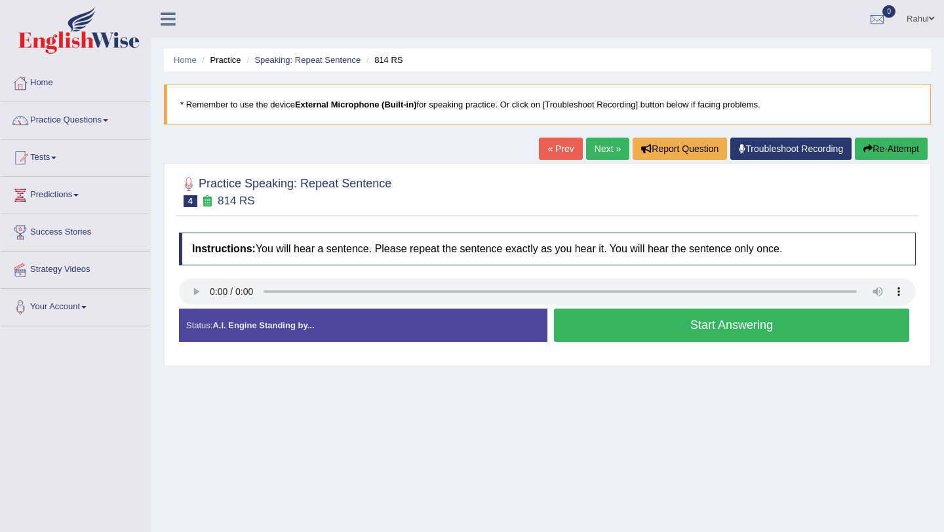
click at [735, 328] on button "Start Answering" at bounding box center [731, 325] width 355 height 33
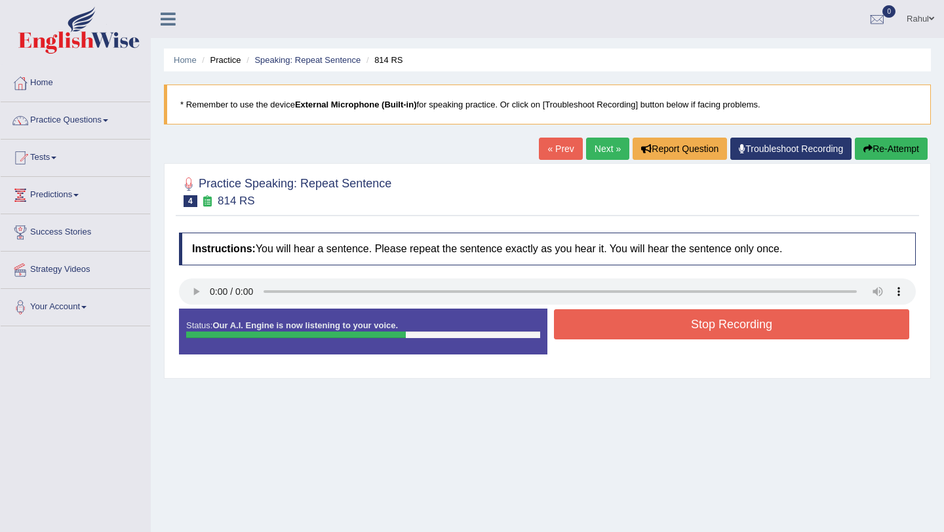
click at [735, 328] on button "Stop Recording" at bounding box center [731, 324] width 355 height 30
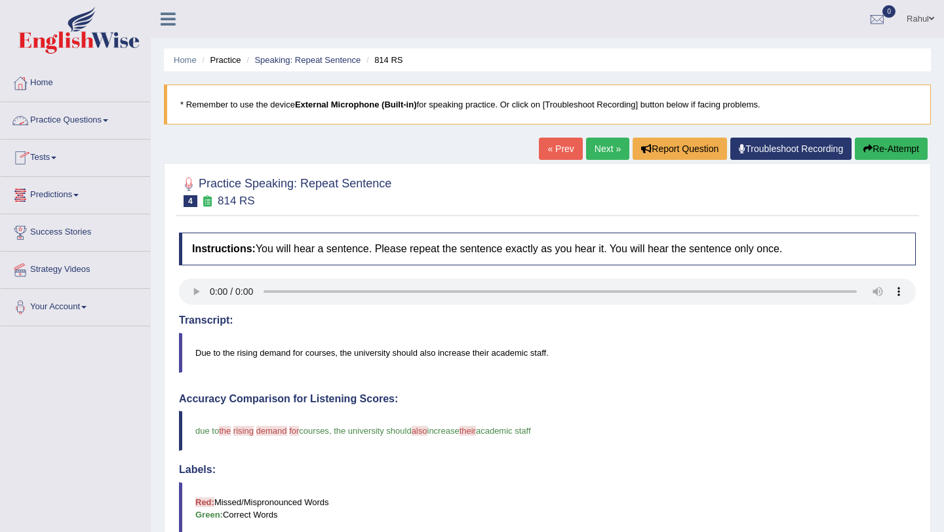
click at [113, 118] on link "Practice Questions" at bounding box center [75, 118] width 149 height 33
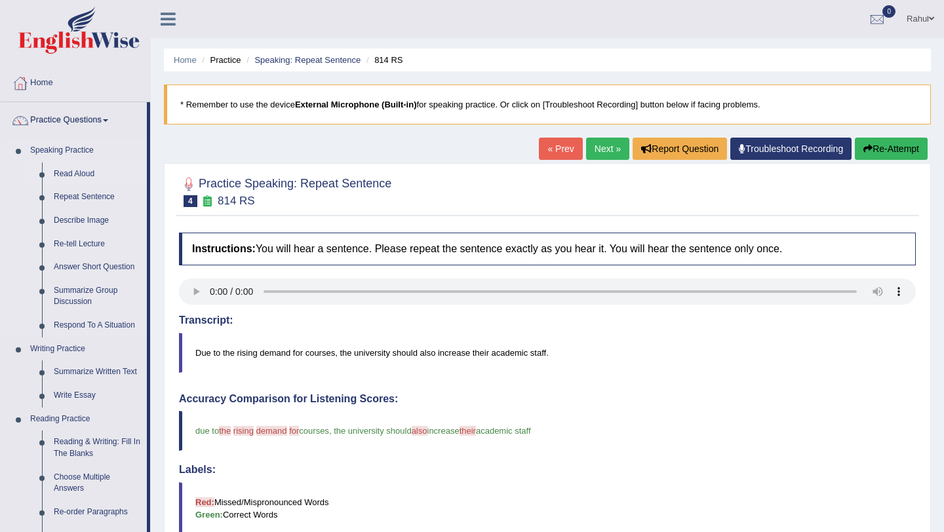
click at [75, 167] on link "Read Aloud" at bounding box center [97, 175] width 99 height 24
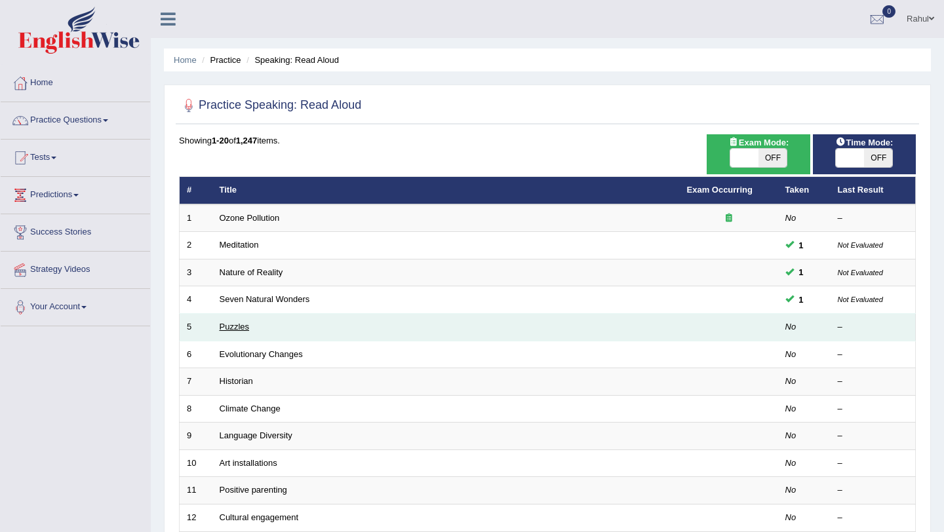
click at [241, 326] on link "Puzzles" at bounding box center [235, 327] width 30 height 10
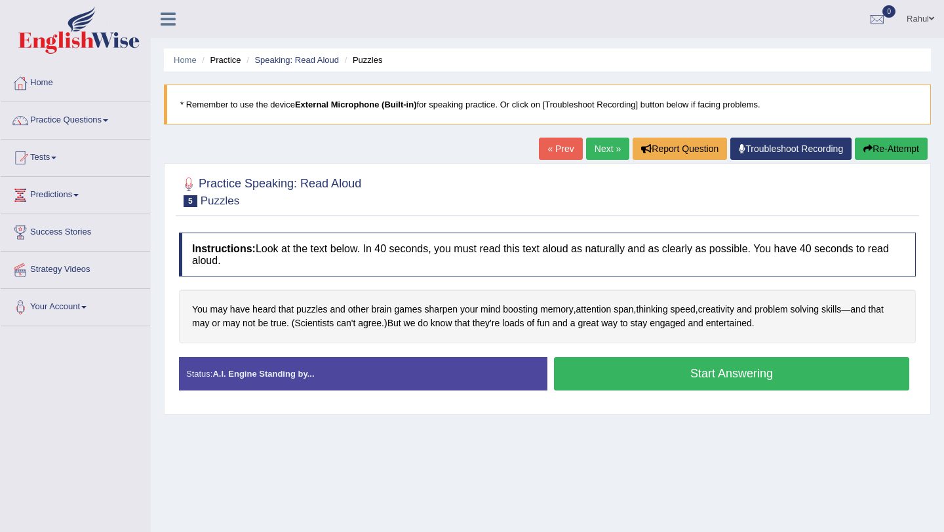
click at [725, 375] on button "Start Answering" at bounding box center [731, 373] width 355 height 33
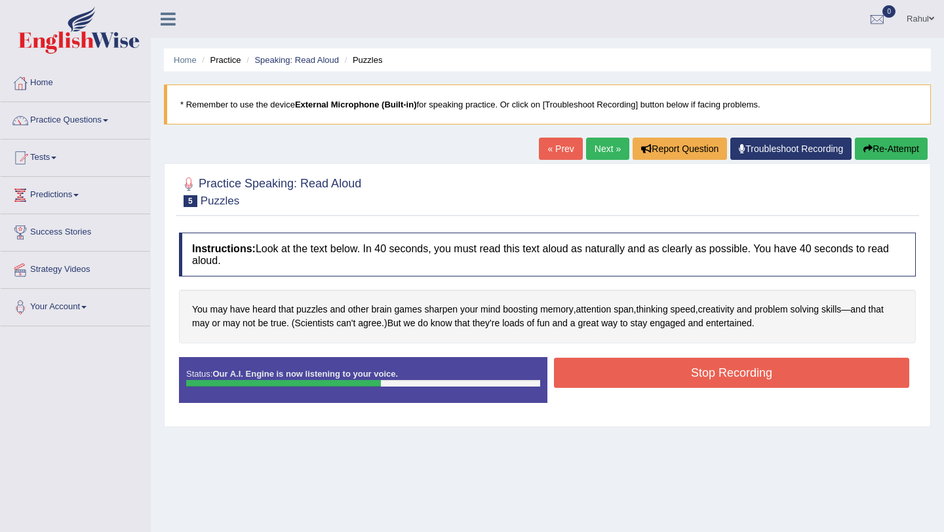
click at [725, 375] on button "Stop Recording" at bounding box center [731, 373] width 355 height 30
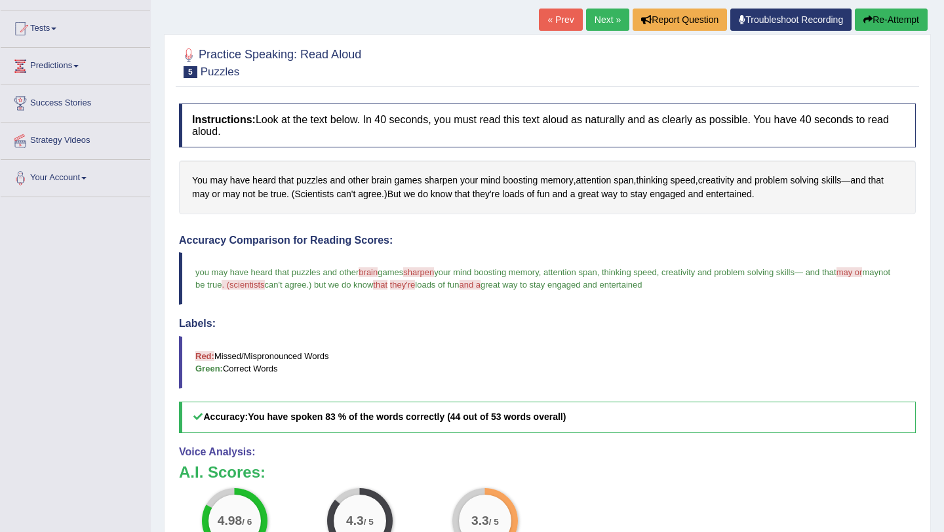
scroll to position [128, 0]
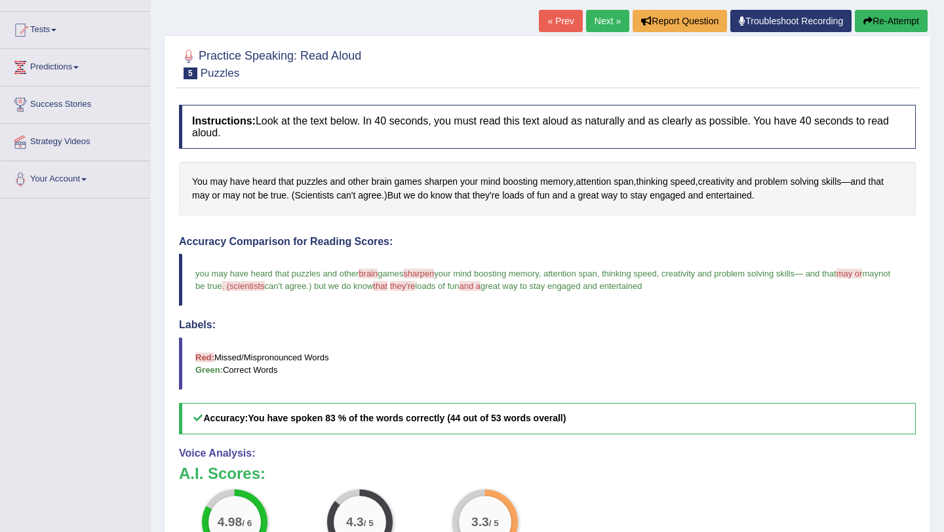
click at [599, 20] on link "Next »" at bounding box center [607, 21] width 43 height 22
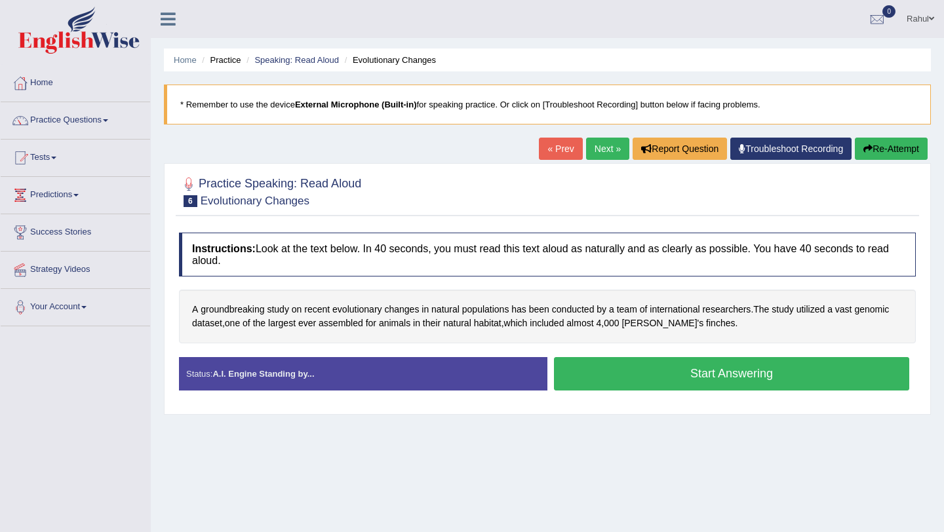
click at [723, 375] on button "Start Answering" at bounding box center [731, 373] width 355 height 33
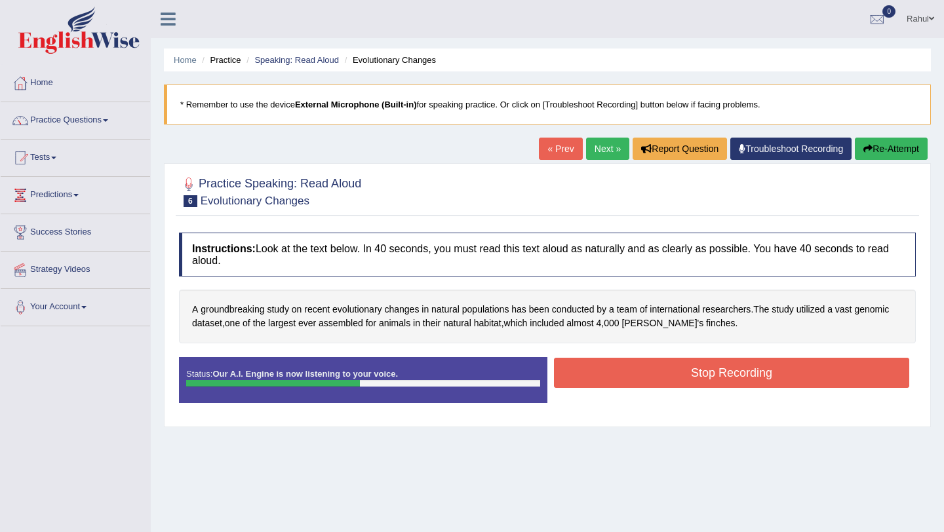
click at [723, 375] on button "Stop Recording" at bounding box center [731, 373] width 355 height 30
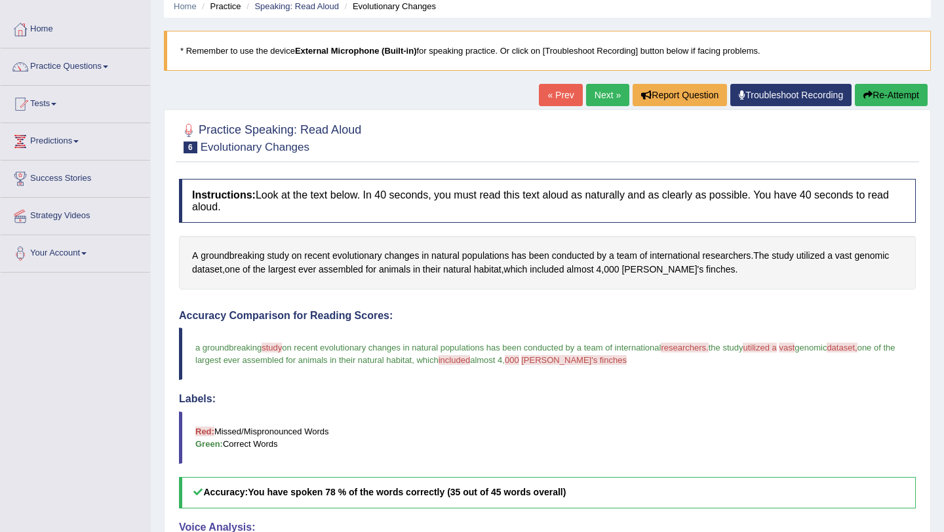
scroll to position [52, 0]
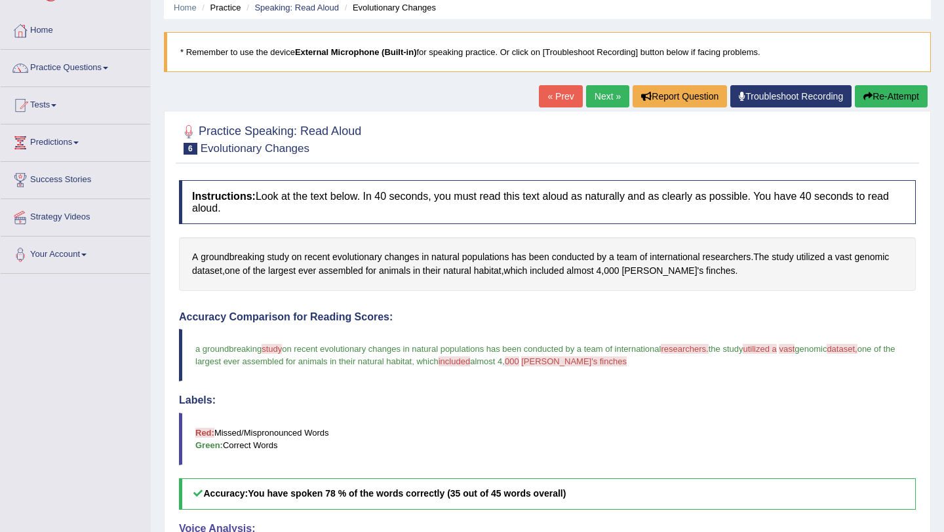
click at [595, 90] on link "Next »" at bounding box center [607, 96] width 43 height 22
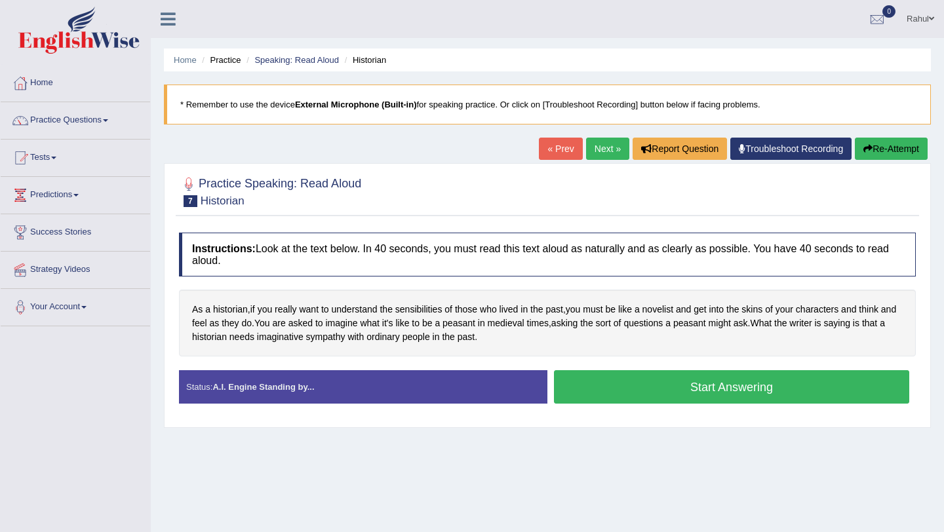
click at [719, 387] on button "Start Answering" at bounding box center [731, 386] width 355 height 33
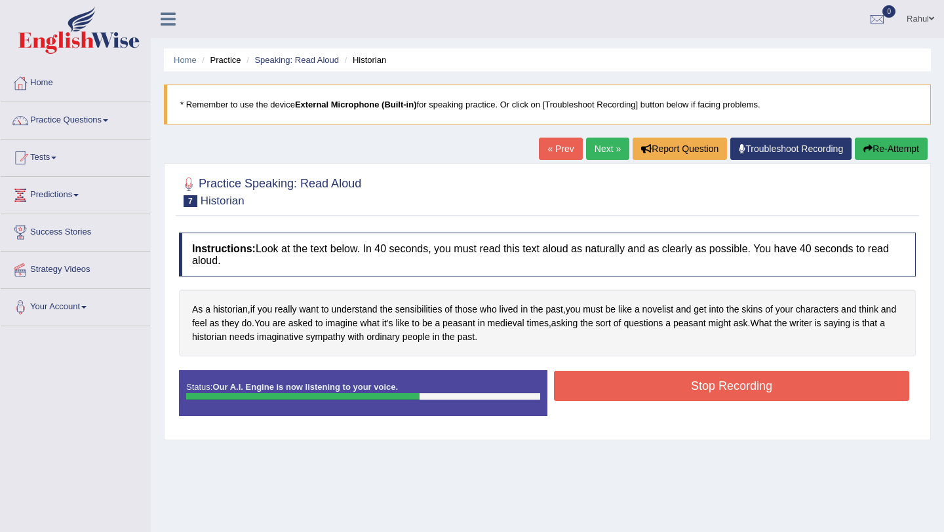
click at [719, 387] on button "Stop Recording" at bounding box center [731, 386] width 355 height 30
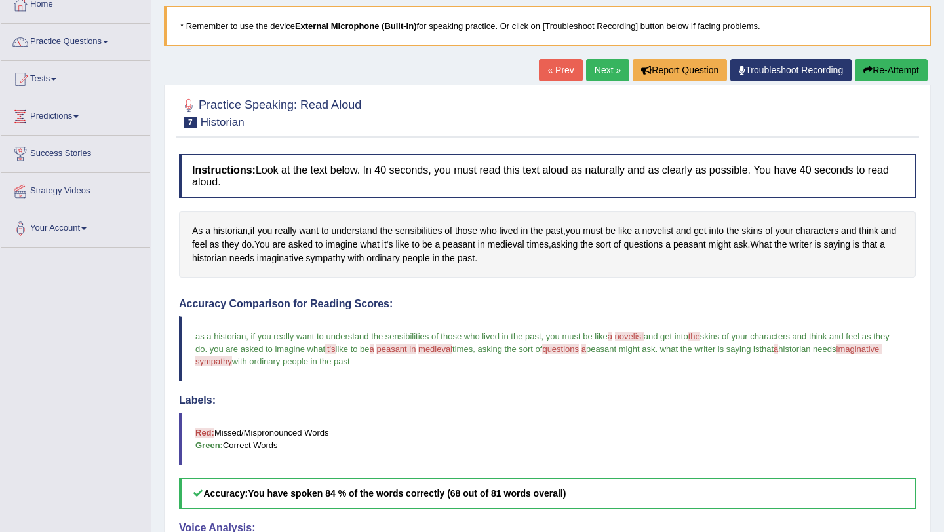
scroll to position [52, 0]
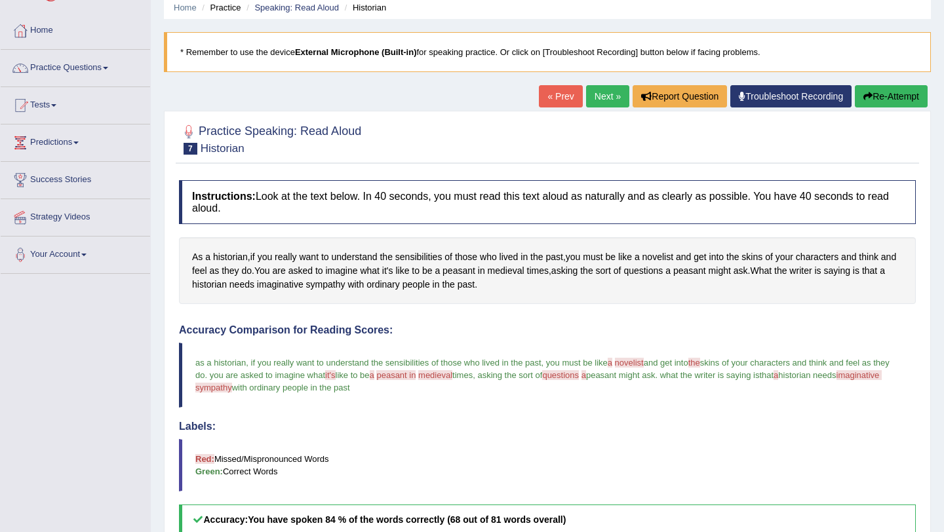
click at [589, 90] on link "Next »" at bounding box center [607, 96] width 43 height 22
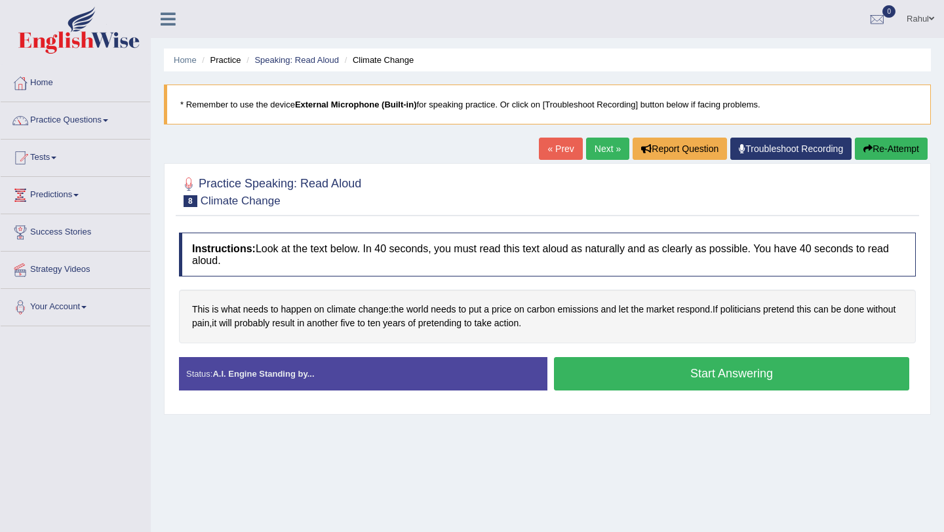
click at [720, 379] on button "Start Answering" at bounding box center [731, 373] width 355 height 33
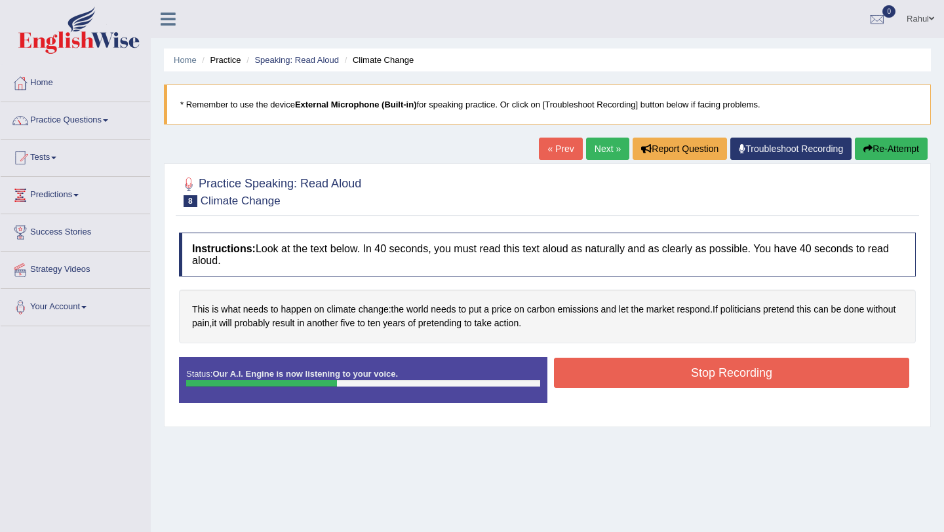
click at [720, 379] on button "Stop Recording" at bounding box center [731, 373] width 355 height 30
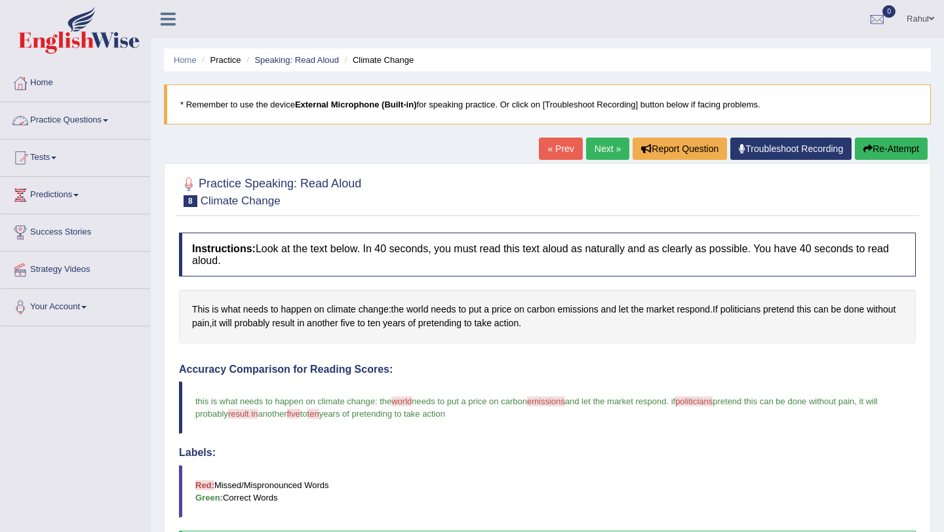
click at [108, 119] on span at bounding box center [105, 120] width 5 height 3
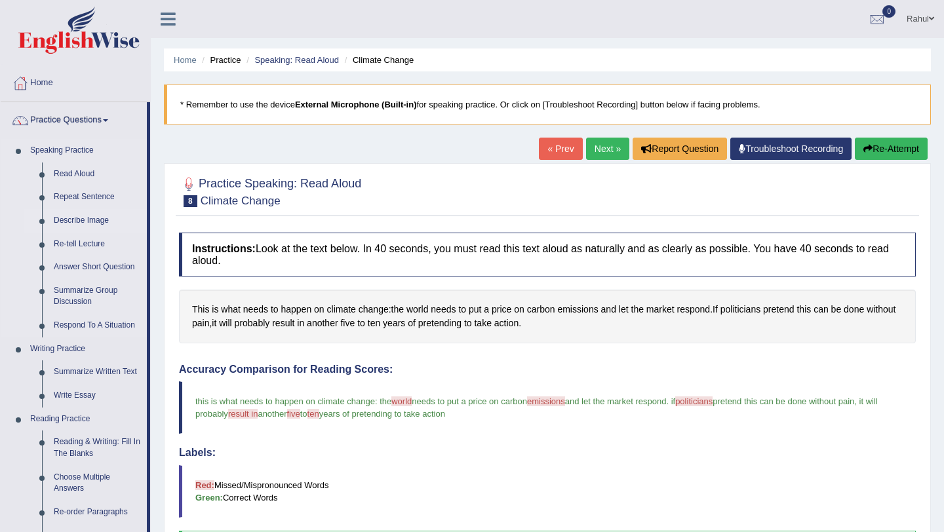
click at [92, 220] on link "Describe Image" at bounding box center [97, 221] width 99 height 24
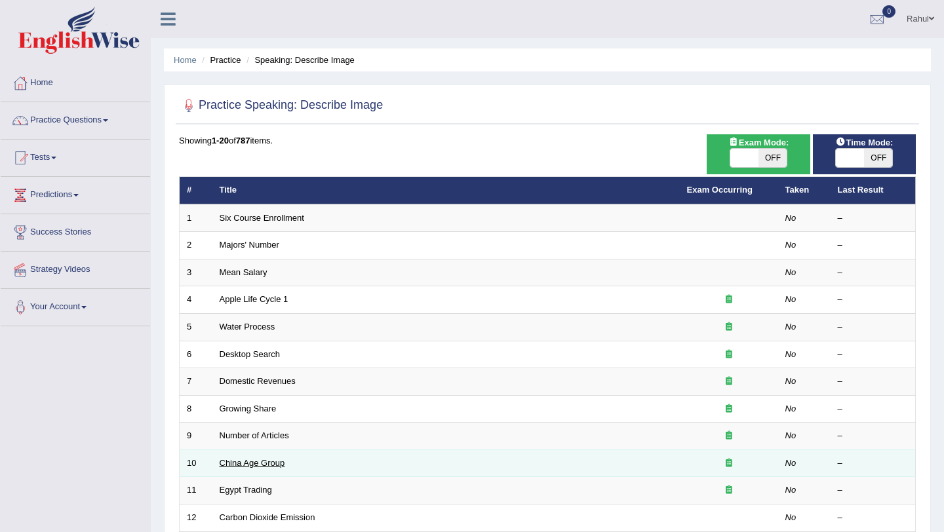
click at [240, 461] on link "China Age Group" at bounding box center [253, 463] width 66 height 10
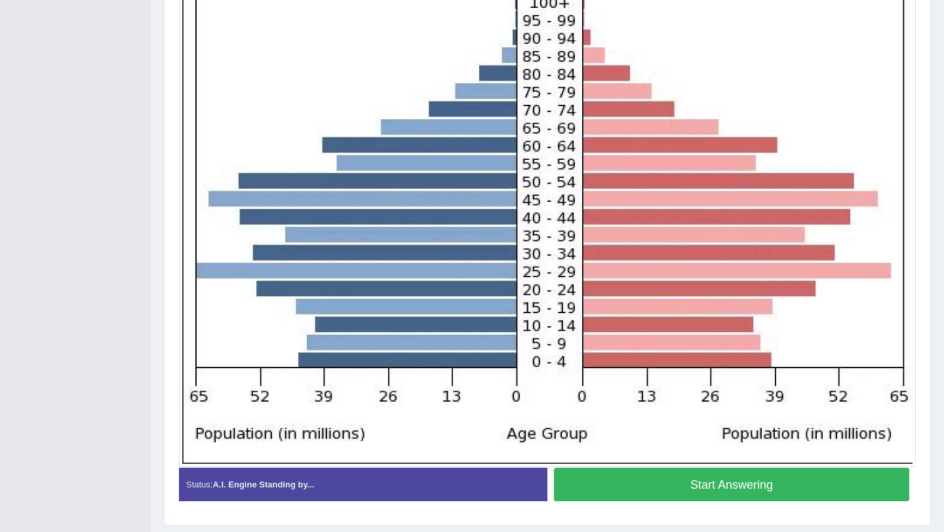
scroll to position [341, 0]
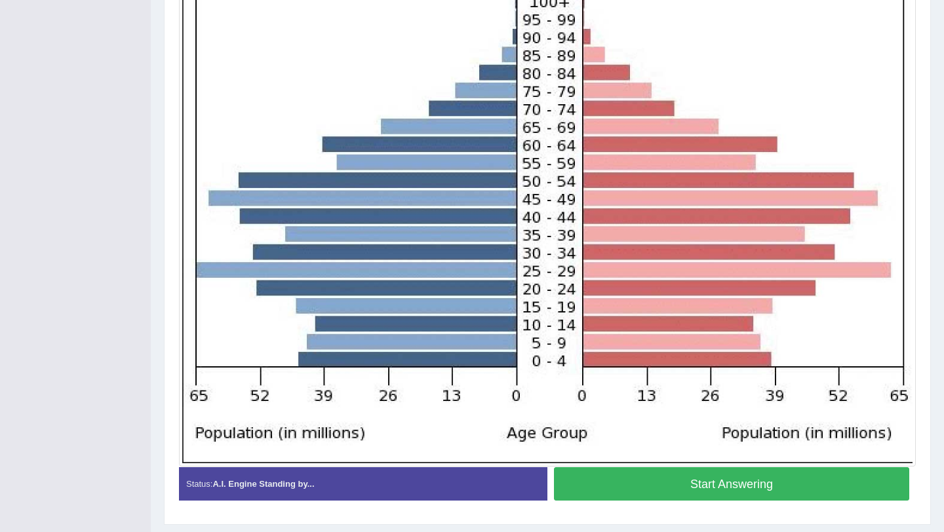
click at [699, 479] on button "Start Answering" at bounding box center [731, 483] width 355 height 33
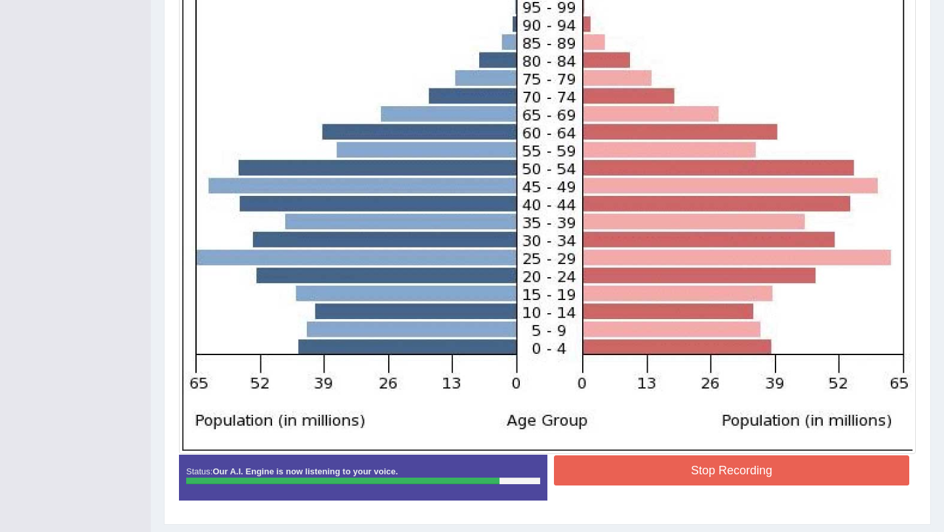
scroll to position [363, 0]
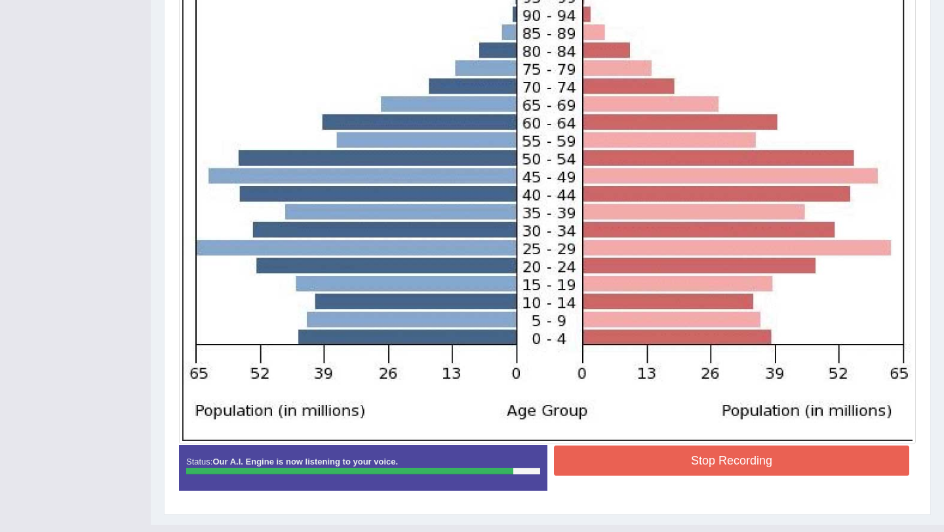
click at [729, 457] on button "Stop Recording" at bounding box center [731, 461] width 355 height 30
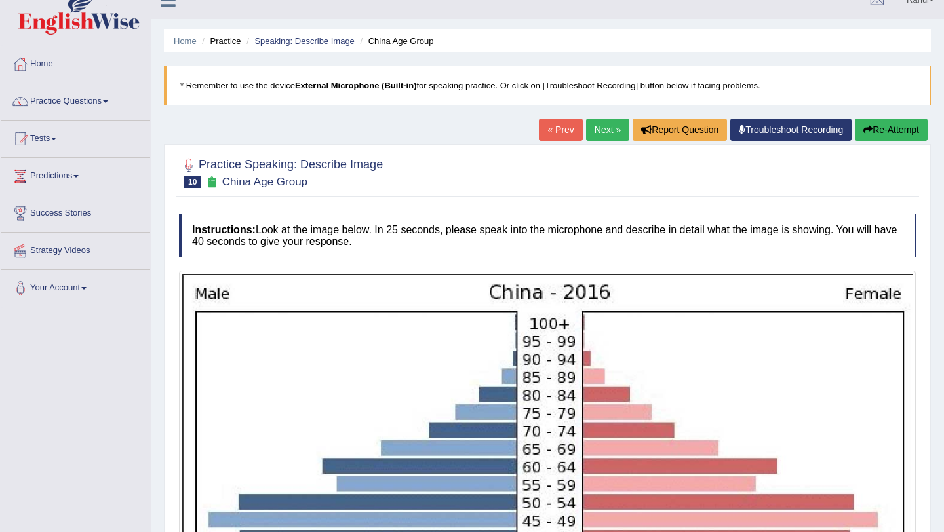
scroll to position [0, 0]
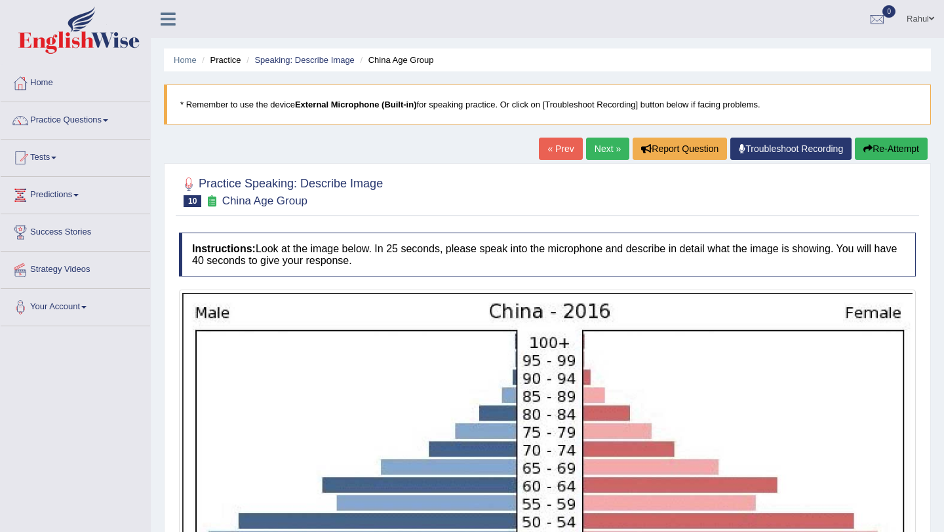
click at [600, 153] on link "Next »" at bounding box center [607, 149] width 43 height 22
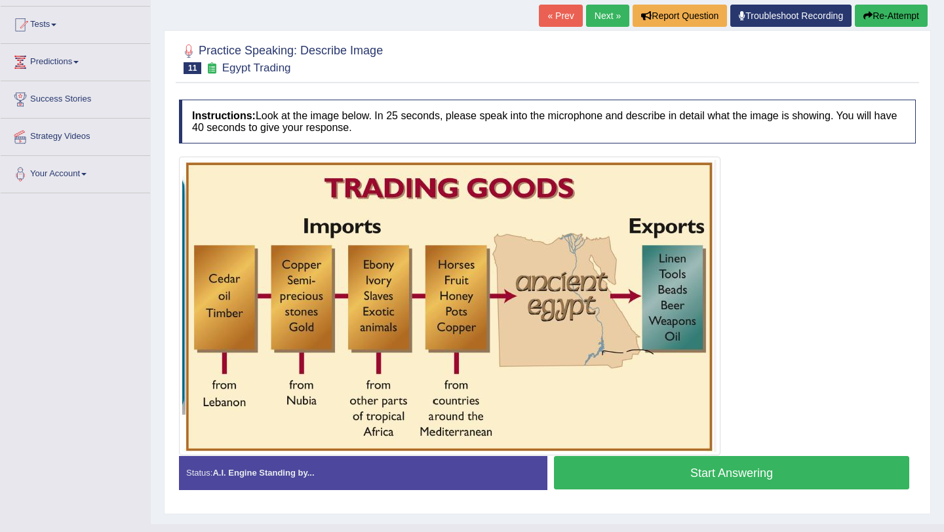
scroll to position [131, 0]
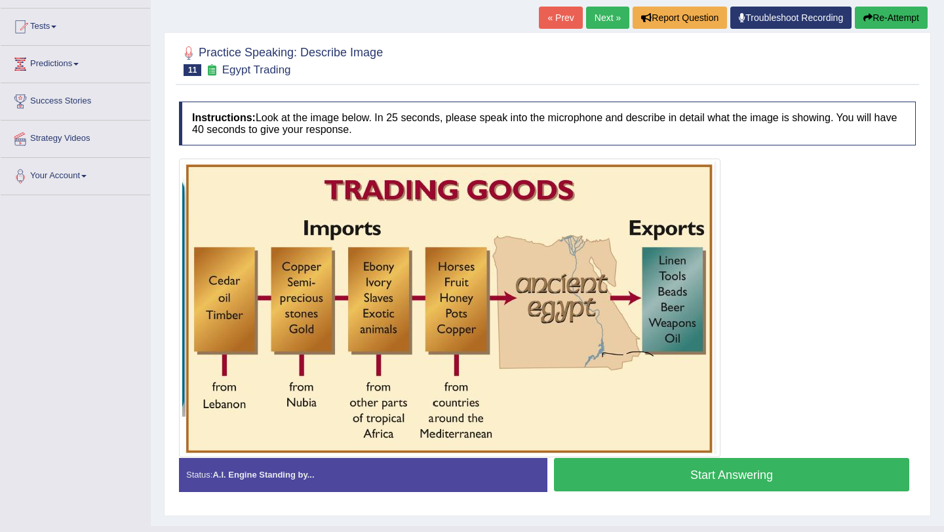
click at [749, 472] on button "Start Answering" at bounding box center [731, 474] width 355 height 33
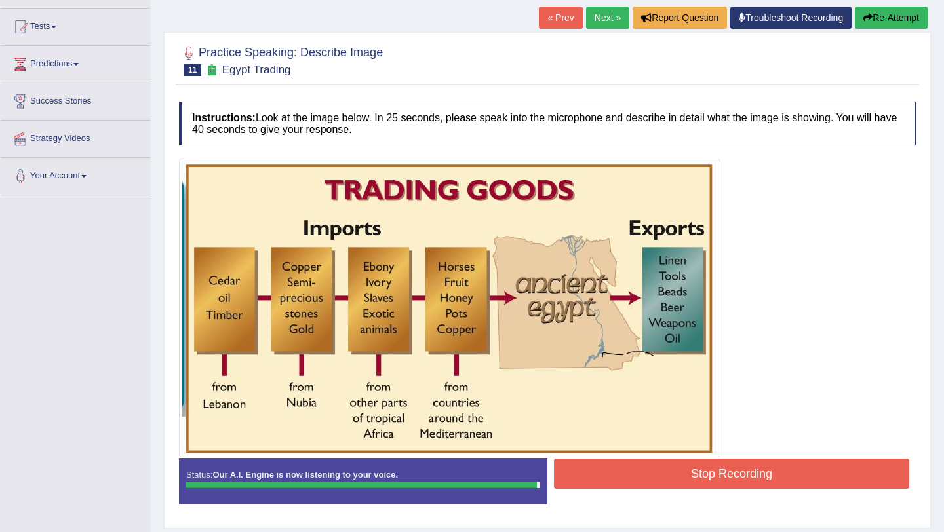
click at [749, 472] on button "Stop Recording" at bounding box center [731, 474] width 355 height 30
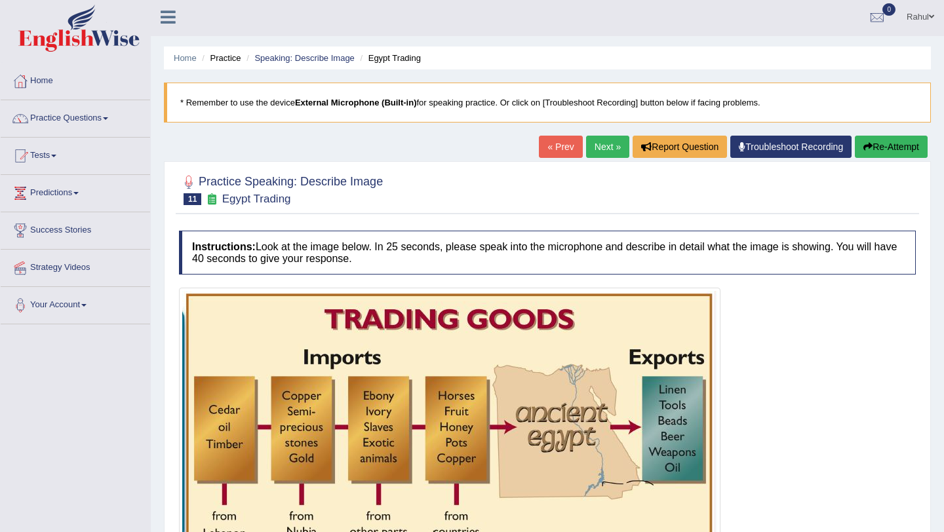
scroll to position [0, 0]
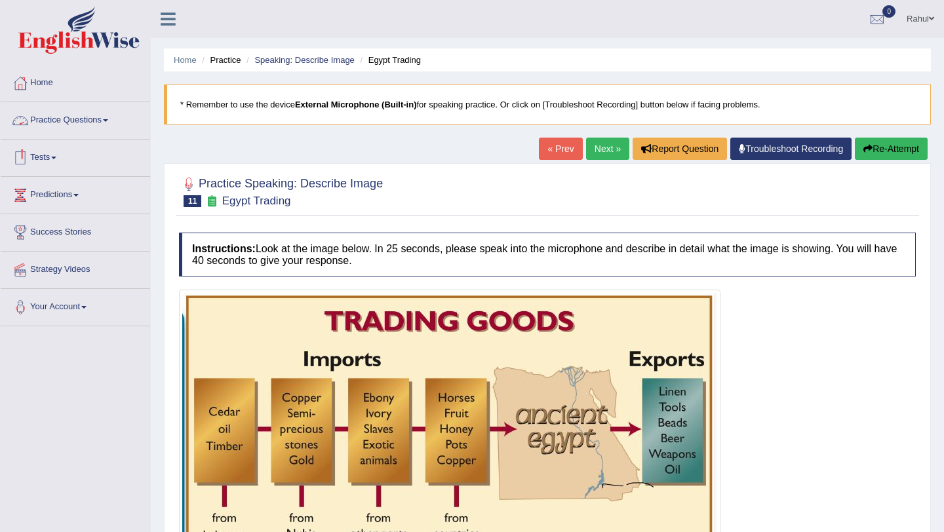
click at [115, 122] on link "Practice Questions" at bounding box center [75, 118] width 149 height 33
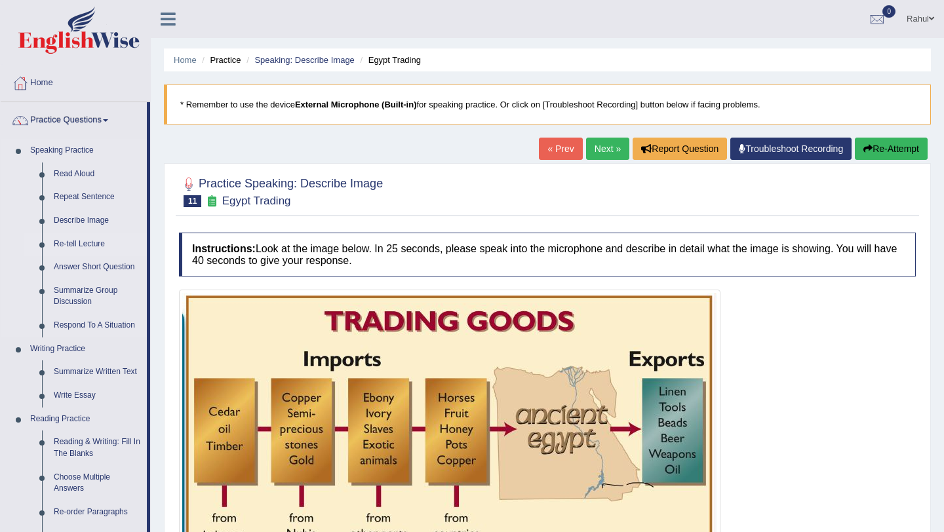
click at [74, 244] on link "Re-tell Lecture" at bounding box center [97, 245] width 99 height 24
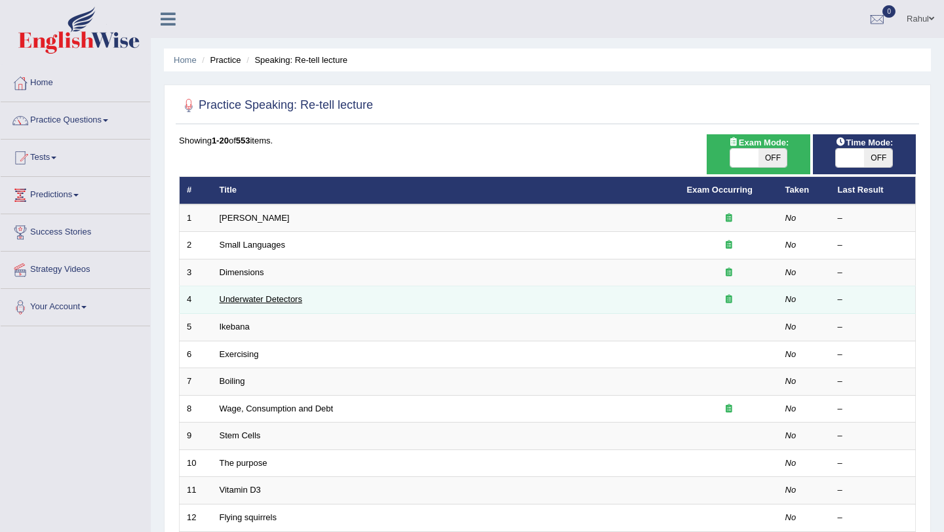
click at [233, 299] on link "Underwater Detectors" at bounding box center [261, 299] width 83 height 10
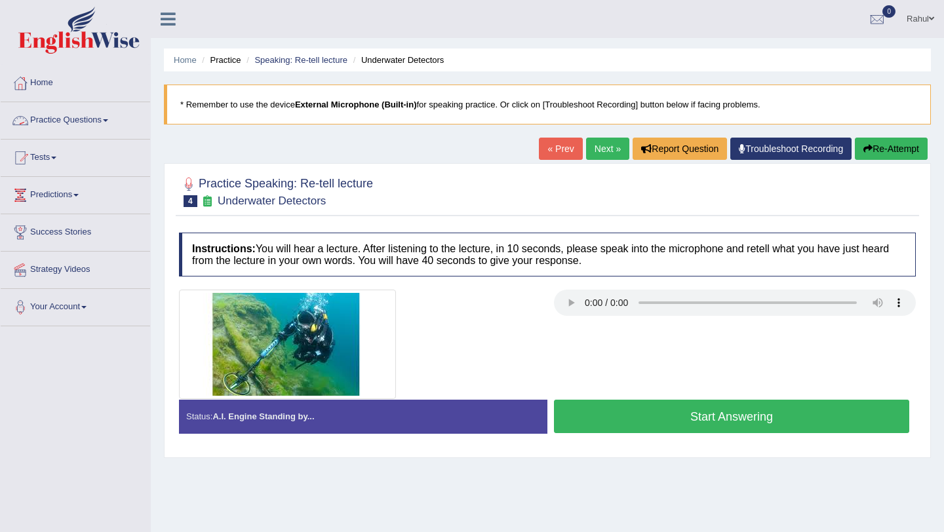
click at [108, 121] on span at bounding box center [105, 120] width 5 height 3
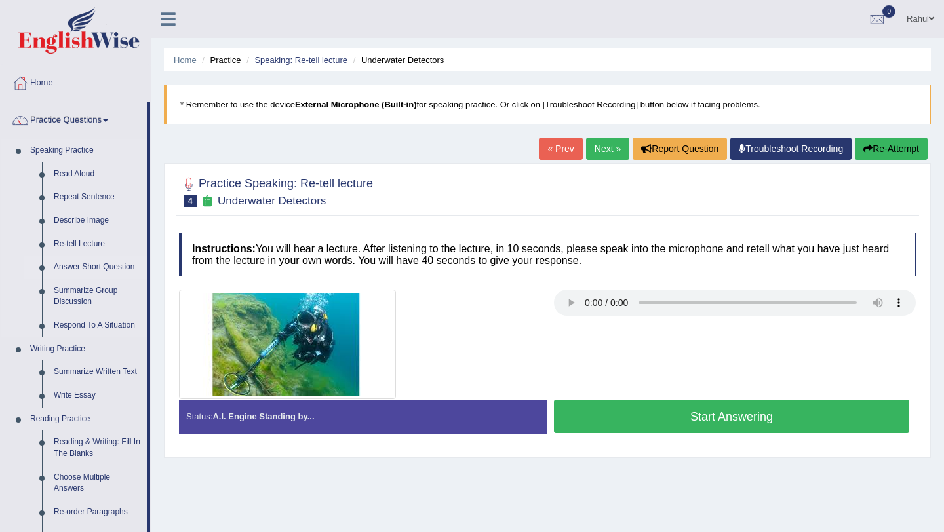
click at [102, 266] on link "Answer Short Question" at bounding box center [97, 268] width 99 height 24
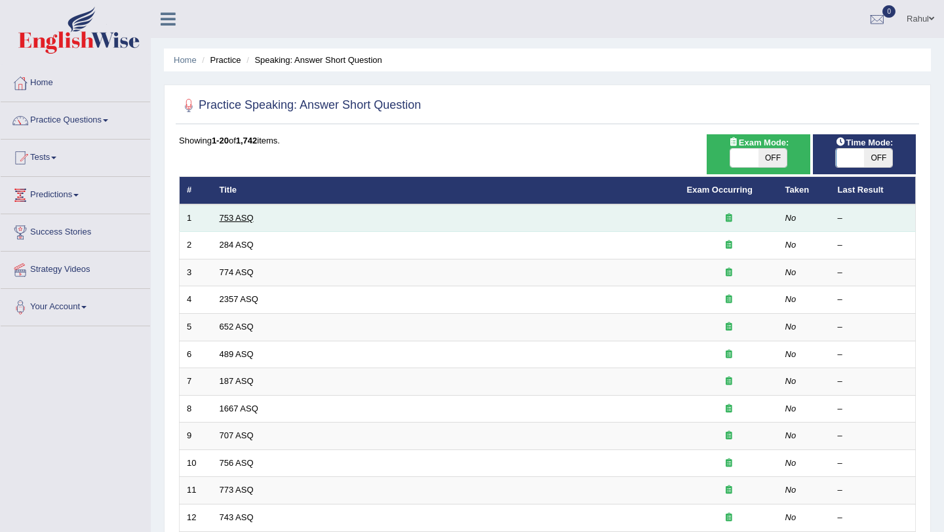
click at [233, 220] on link "753 ASQ" at bounding box center [237, 218] width 34 height 10
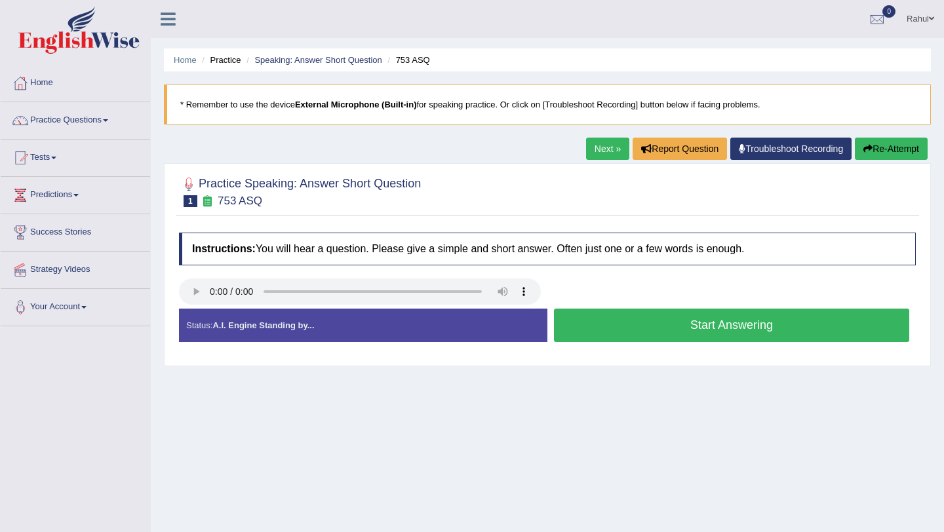
click at [720, 332] on button "Start Answering" at bounding box center [731, 325] width 355 height 33
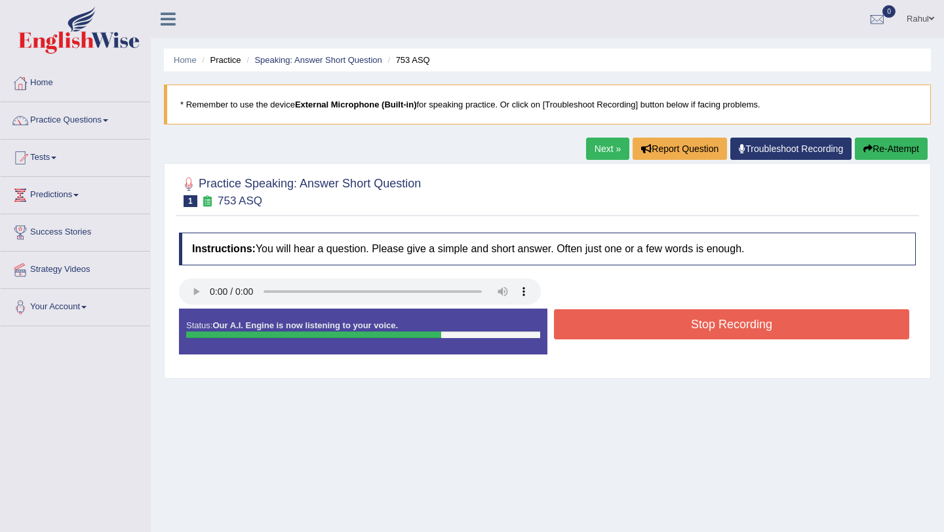
click at [720, 332] on button "Stop Recording" at bounding box center [731, 324] width 355 height 30
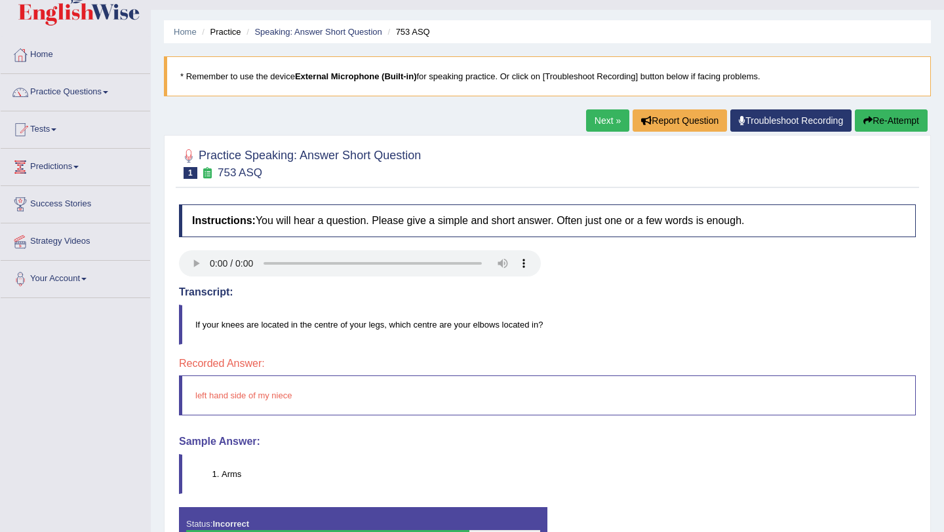
scroll to position [26, 0]
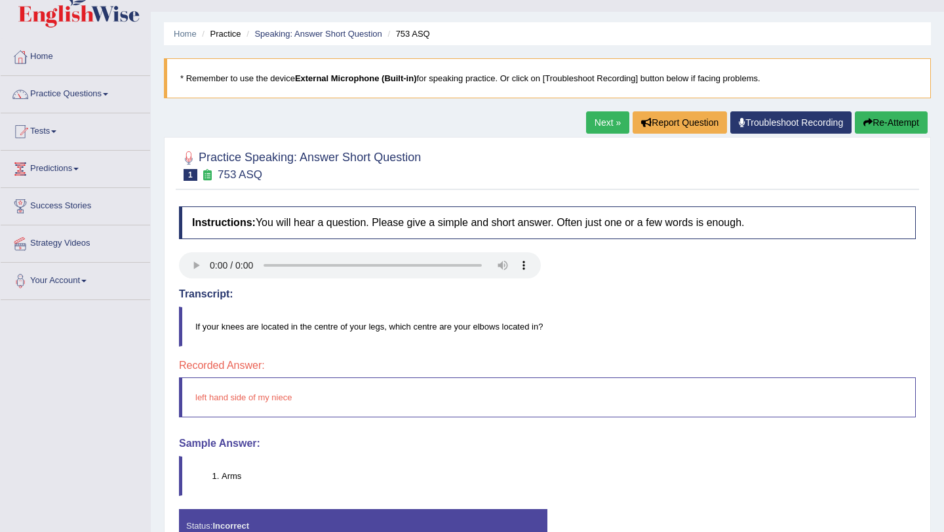
click at [596, 123] on link "Next »" at bounding box center [607, 122] width 43 height 22
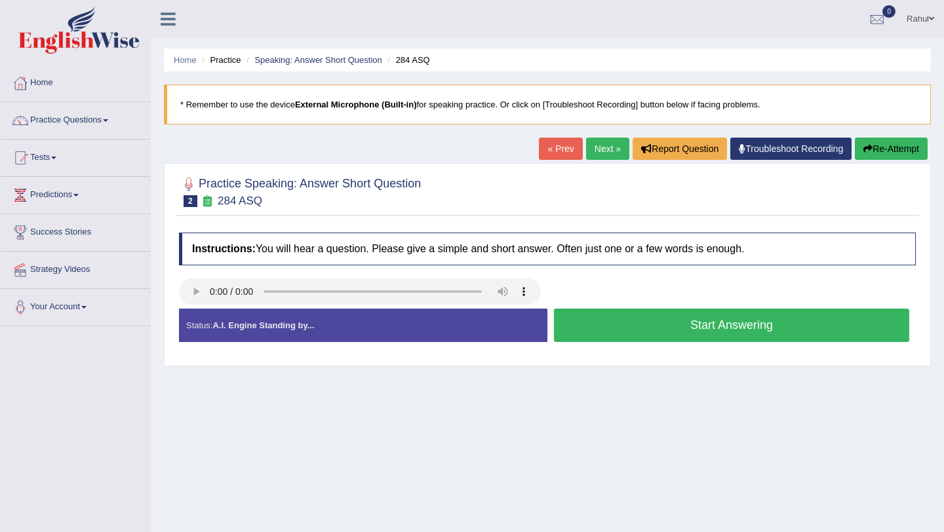
click at [729, 323] on button "Start Answering" at bounding box center [731, 325] width 355 height 33
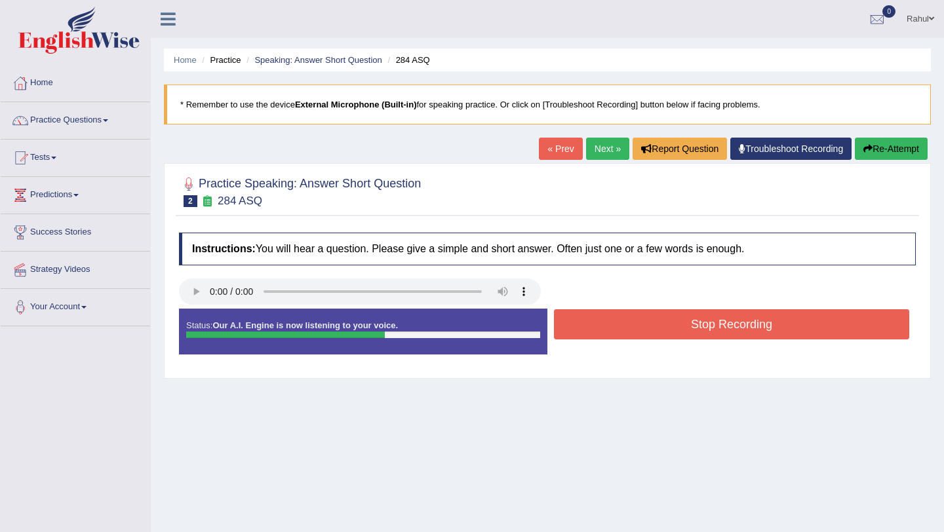
click at [729, 323] on button "Stop Recording" at bounding box center [731, 324] width 355 height 30
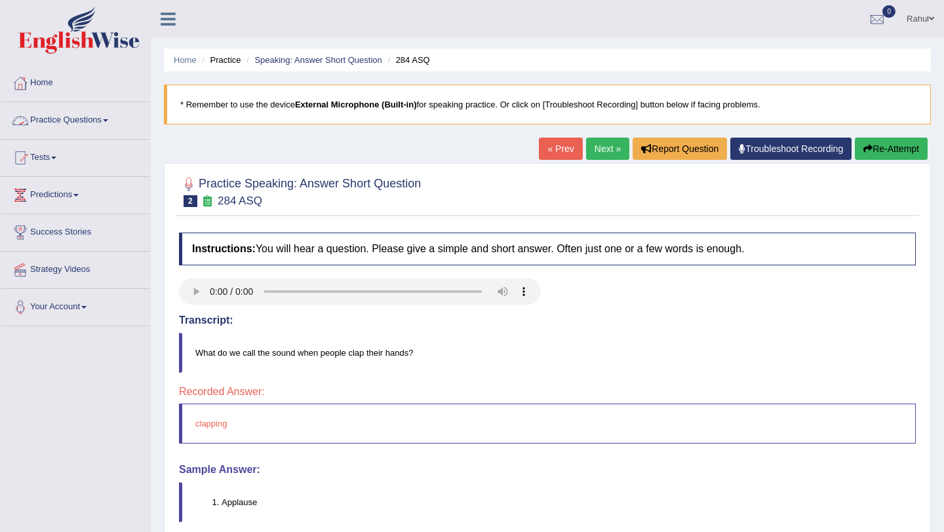
click at [108, 121] on span at bounding box center [105, 120] width 5 height 3
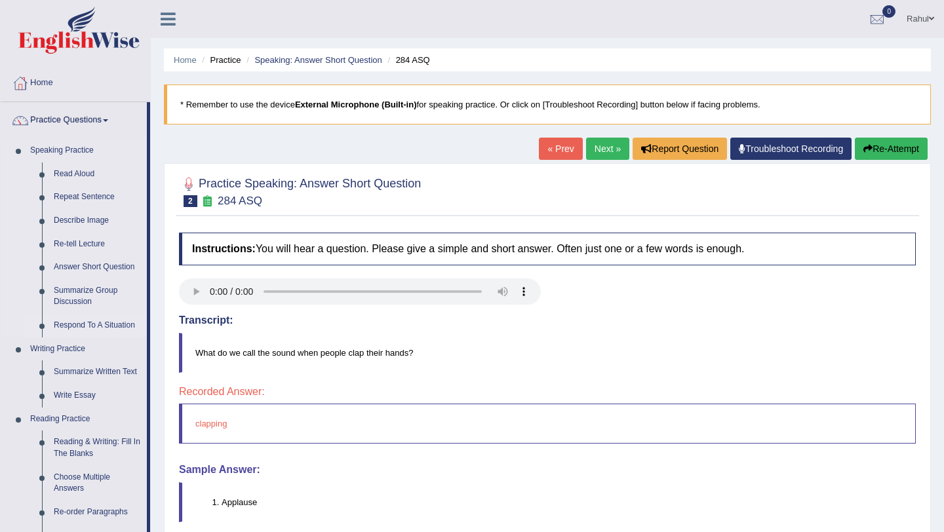
click at [100, 322] on link "Respond To A Situation" at bounding box center [97, 326] width 99 height 24
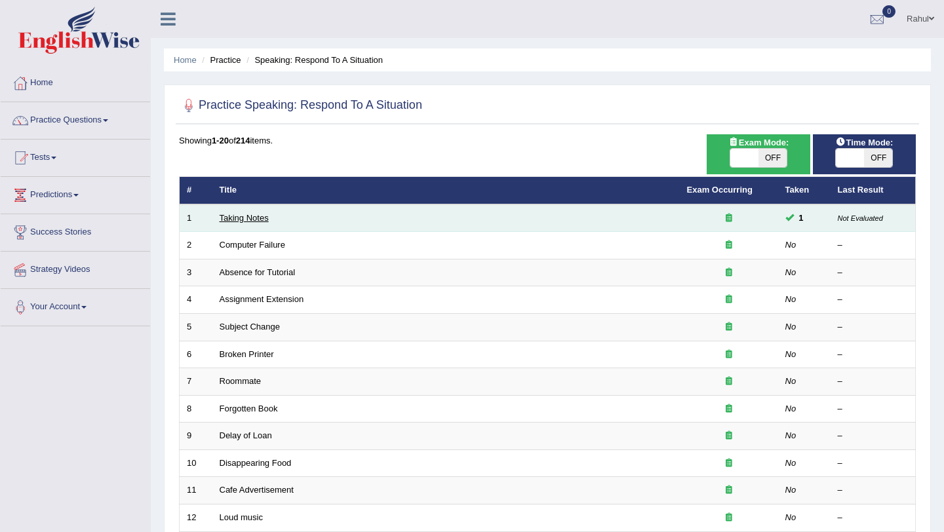
click at [260, 216] on link "Taking Notes" at bounding box center [244, 218] width 49 height 10
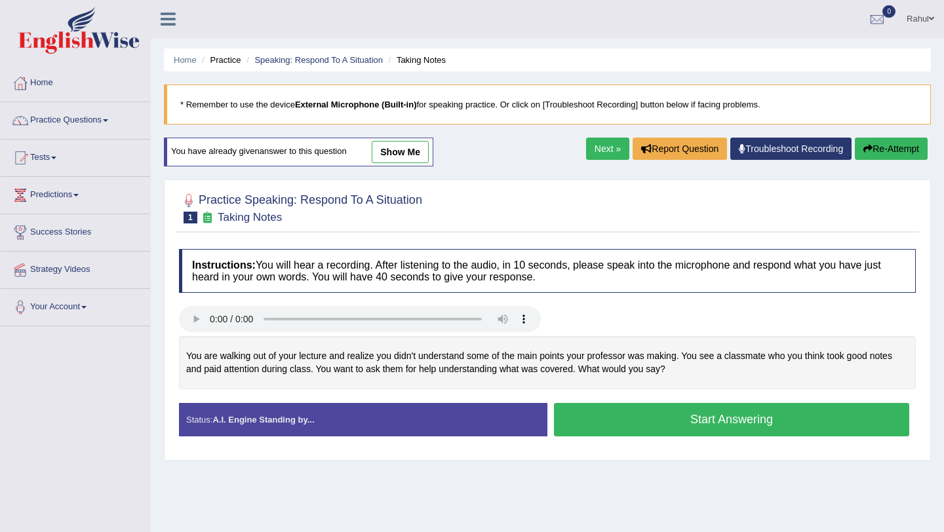
click at [401, 149] on link "show me" at bounding box center [400, 152] width 57 height 22
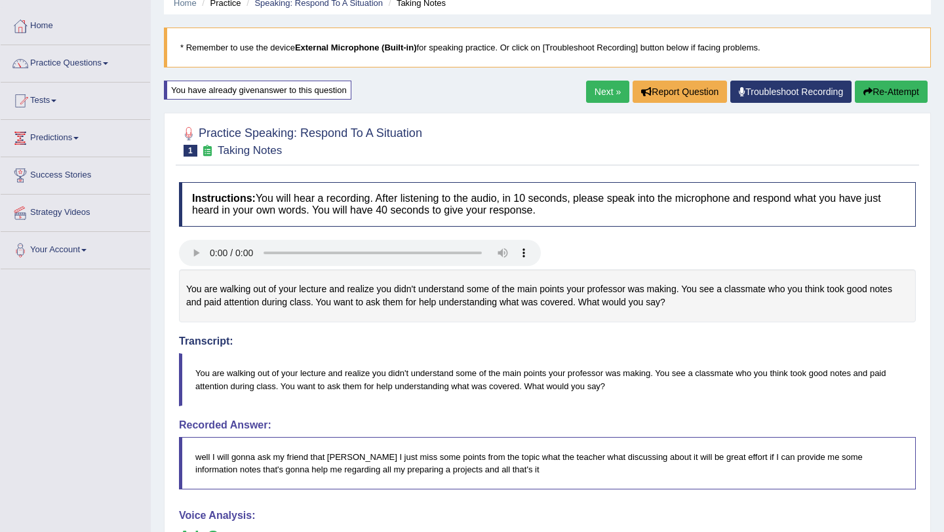
scroll to position [52, 0]
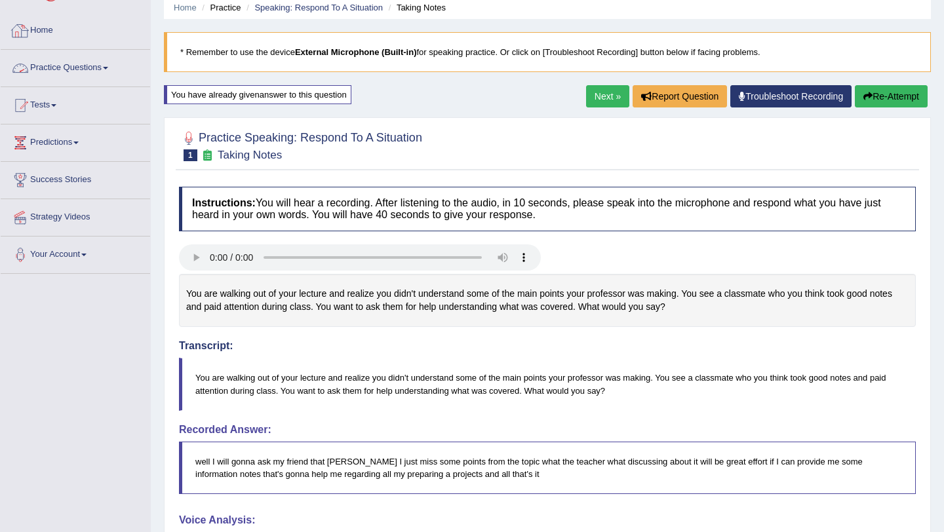
click at [91, 31] on link "Home" at bounding box center [75, 28] width 149 height 33
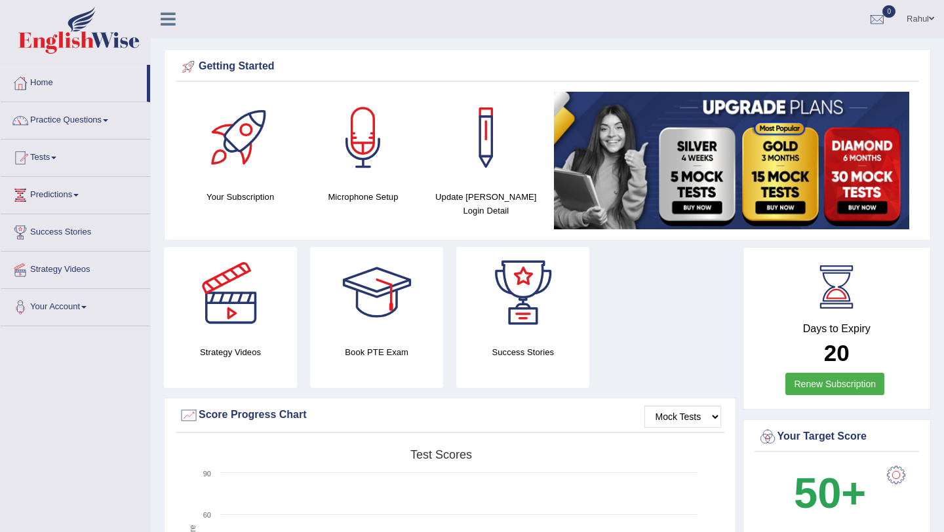
click at [114, 118] on link "Practice Questions" at bounding box center [75, 118] width 149 height 33
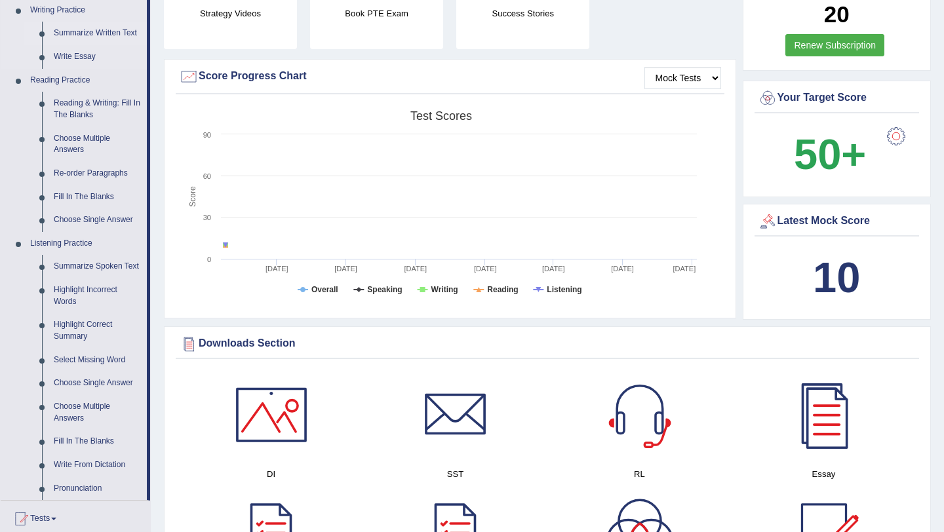
scroll to position [341, 0]
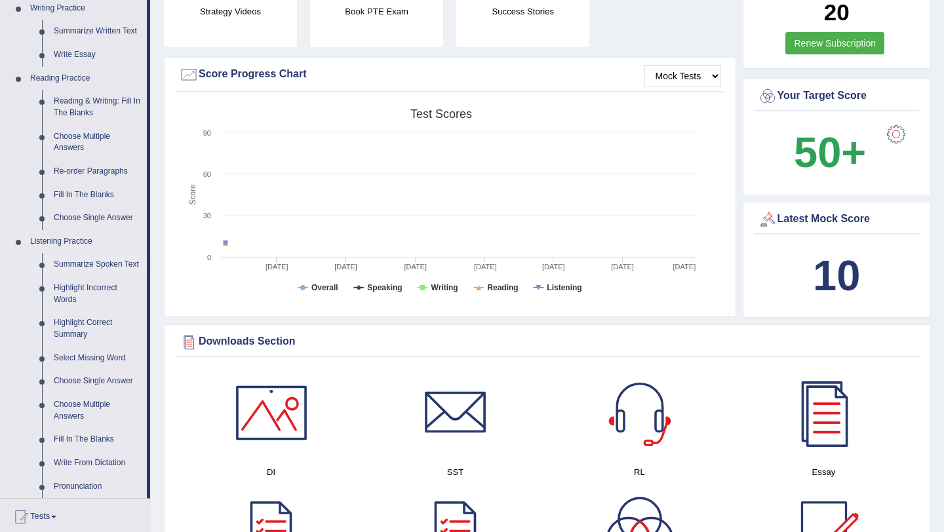
click at [75, 263] on link "Summarize Spoken Text" at bounding box center [97, 265] width 99 height 24
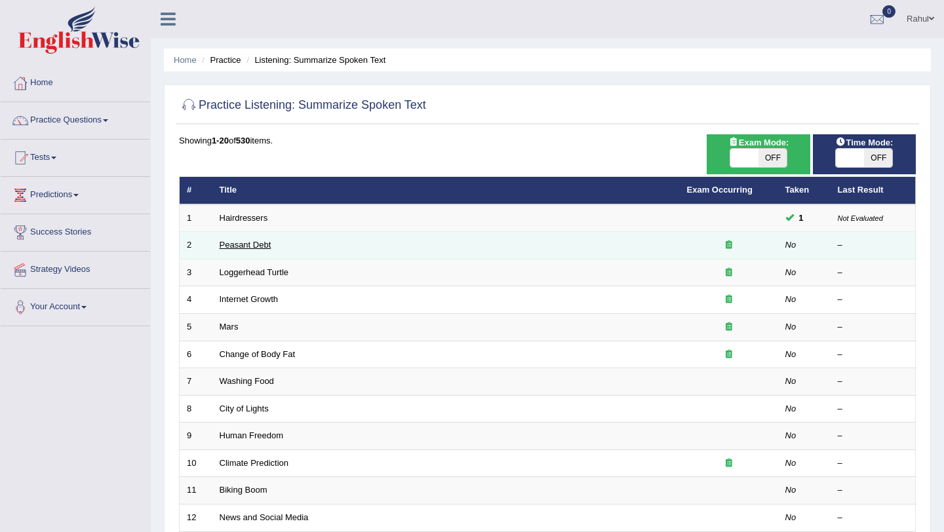
click at [246, 247] on link "Peasant Debt" at bounding box center [246, 245] width 52 height 10
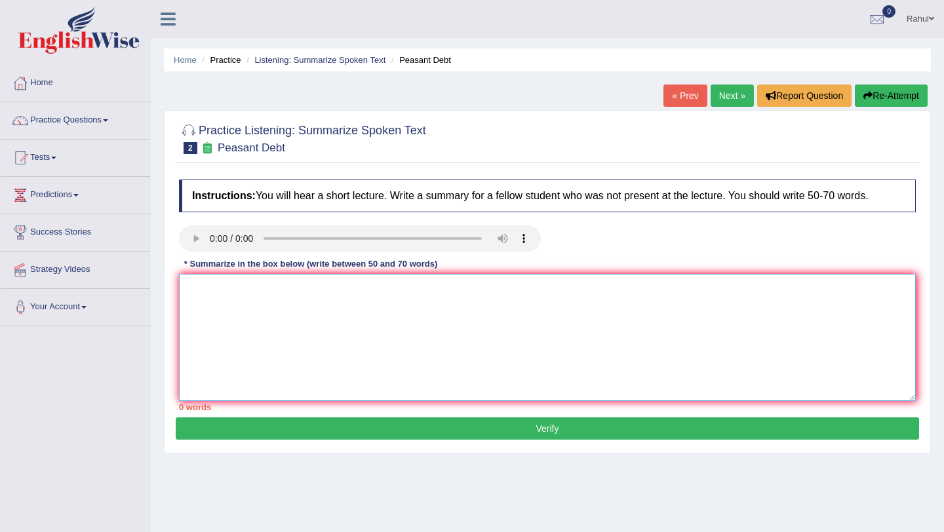
click at [199, 288] on textarea at bounding box center [547, 337] width 737 height 127
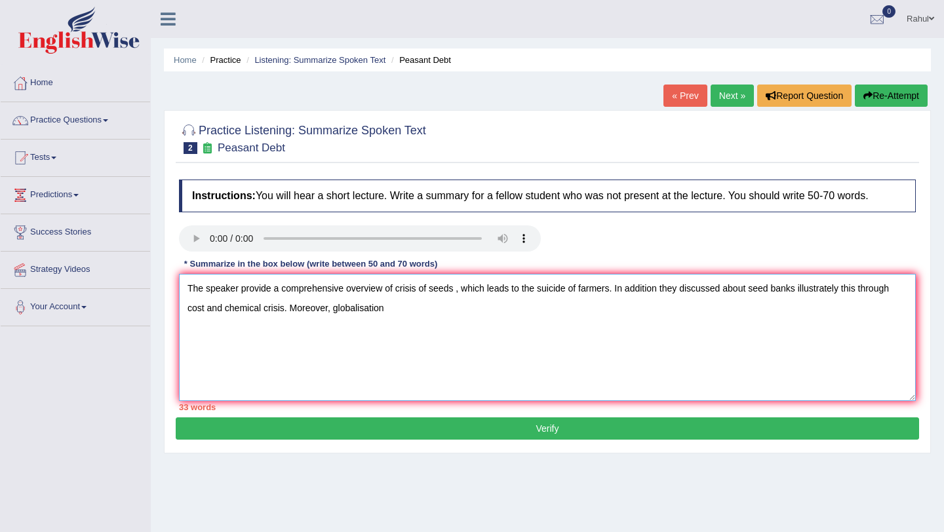
click at [331, 308] on textarea "The speaker provide a comprehensive overview of crisis of seeds , which leads t…" at bounding box center [547, 337] width 737 height 127
click at [511, 309] on textarea "The speaker provide a comprehensive overview of crisis of seeds , which leads t…" at bounding box center [547, 337] width 737 height 127
click at [526, 305] on textarea "The speaker provide a comprehensive overview of crisis of seeds , which leads t…" at bounding box center [547, 337] width 737 height 127
click at [653, 310] on textarea "The speaker provide a comprehensive overview of crisis of seeds , which leads t…" at bounding box center [547, 337] width 737 height 127
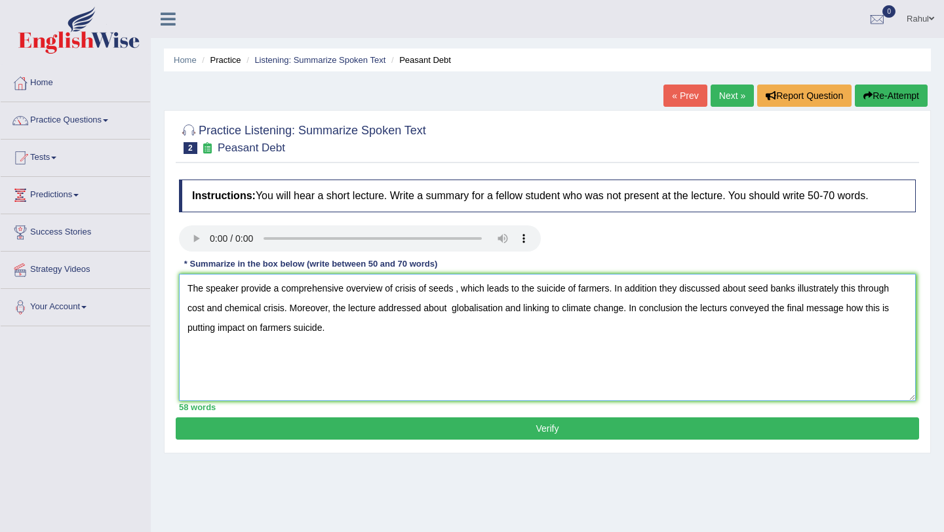
click at [455, 290] on textarea "The speaker provide a comprehensive overview of crisis of seeds , which leads t…" at bounding box center [547, 337] width 737 height 127
type textarea "The speaker provide a comprehensive overview of crisis of seeds and their high …"
click at [547, 429] on button "Verify" at bounding box center [547, 428] width 743 height 22
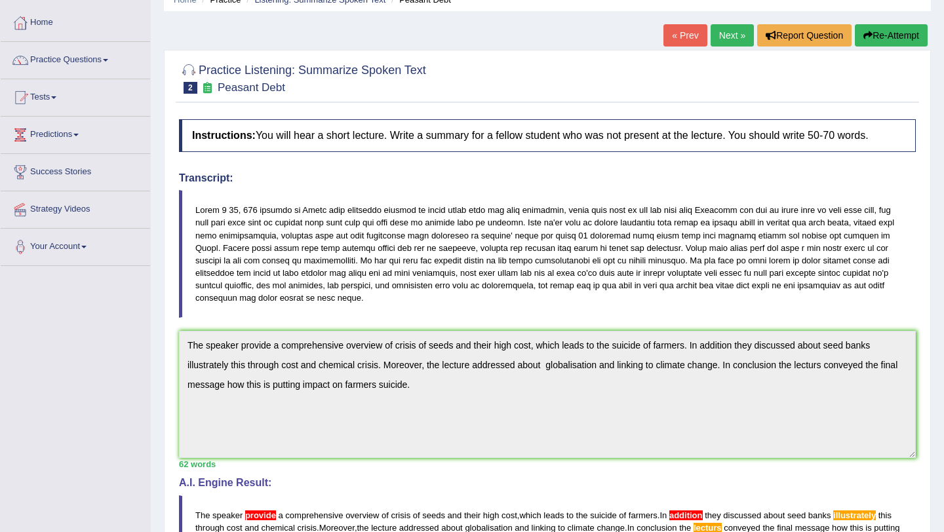
scroll to position [49, 0]
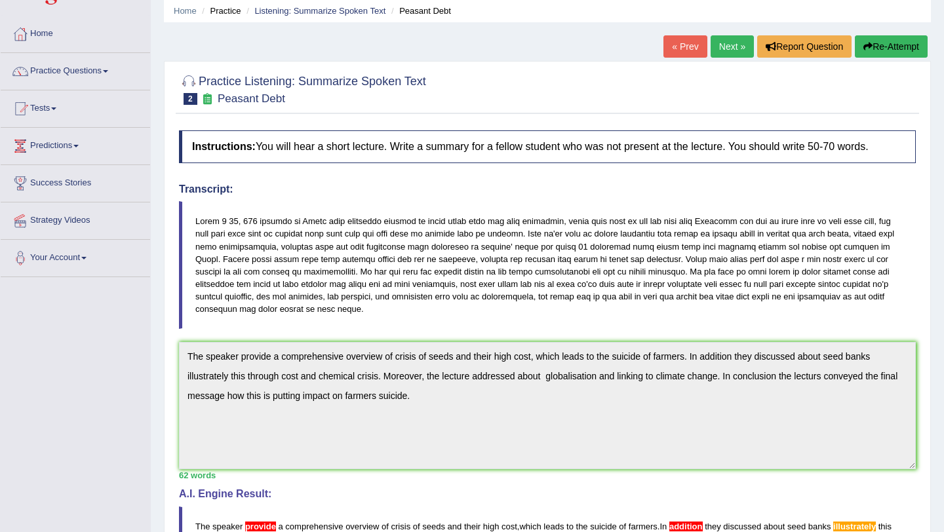
click at [721, 48] on link "Next »" at bounding box center [731, 46] width 43 height 22
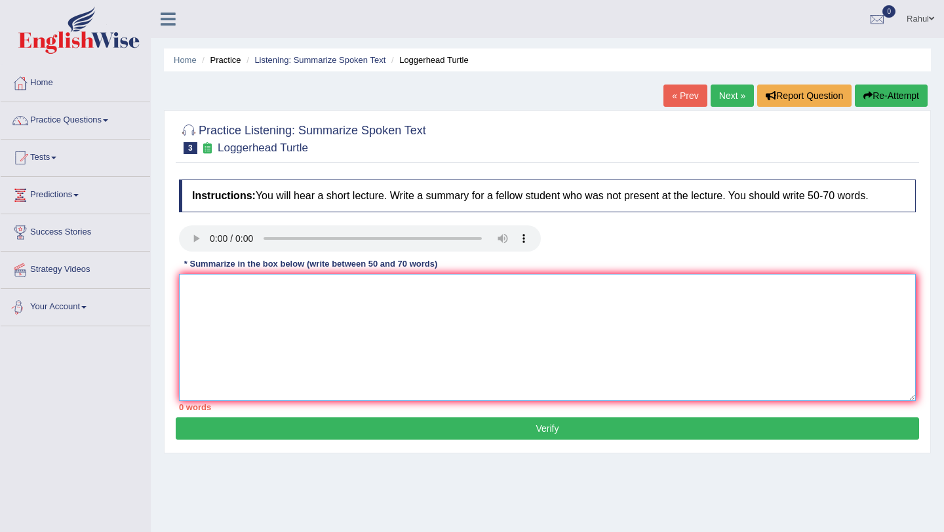
click at [191, 292] on textarea at bounding box center [547, 337] width 737 height 127
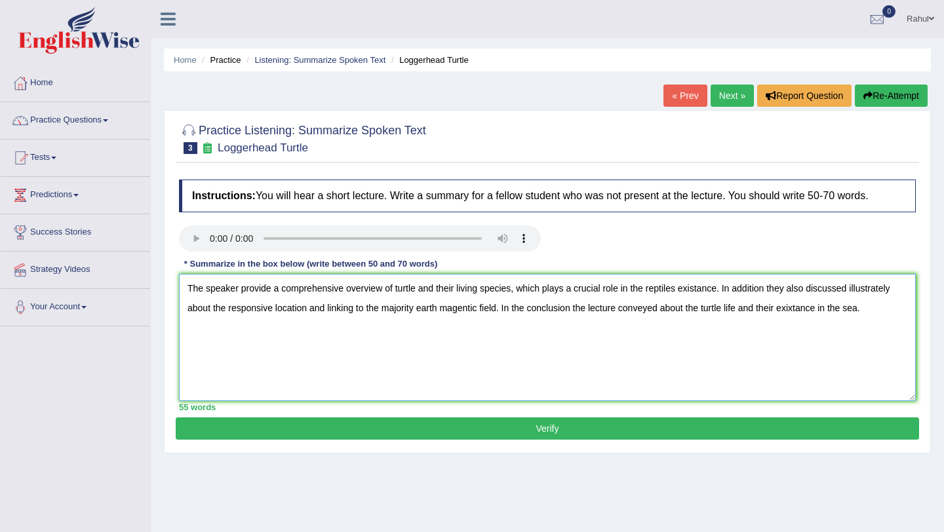
click at [705, 295] on textarea "The speaker provide a comprehensive overview of turtle and their living species…" at bounding box center [547, 337] width 737 height 127
click at [514, 289] on textarea "The speaker provide a comprehensive overview of turtle and their living species…" at bounding box center [547, 337] width 737 height 127
click at [513, 292] on textarea "The speaker provide a comprehensive overview of turtle and their living species…" at bounding box center [547, 337] width 737 height 127
click at [625, 290] on textarea "The speaker provide a comprehensive overview of turtle and their living species…" at bounding box center [547, 337] width 737 height 127
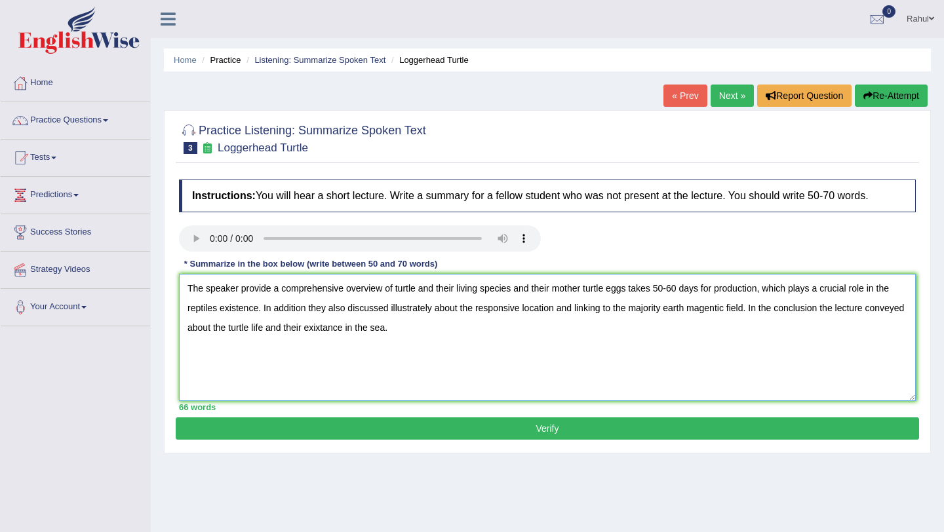
click at [655, 288] on textarea "The speaker provide a comprehensive overview of turtle and their living species…" at bounding box center [547, 337] width 737 height 127
type textarea "The speaker provide a comprehensive overview of turtle and their living species…"
click at [543, 431] on button "Verify" at bounding box center [547, 428] width 743 height 22
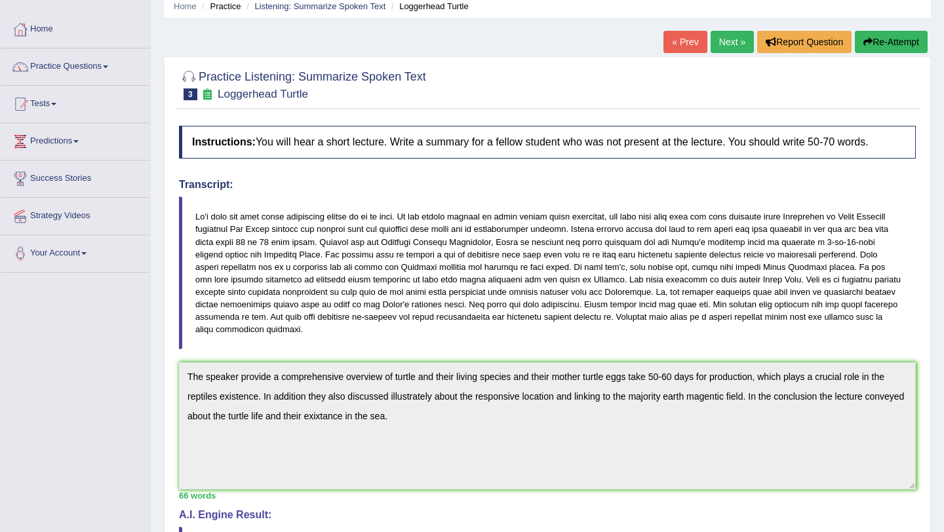
scroll to position [35, 0]
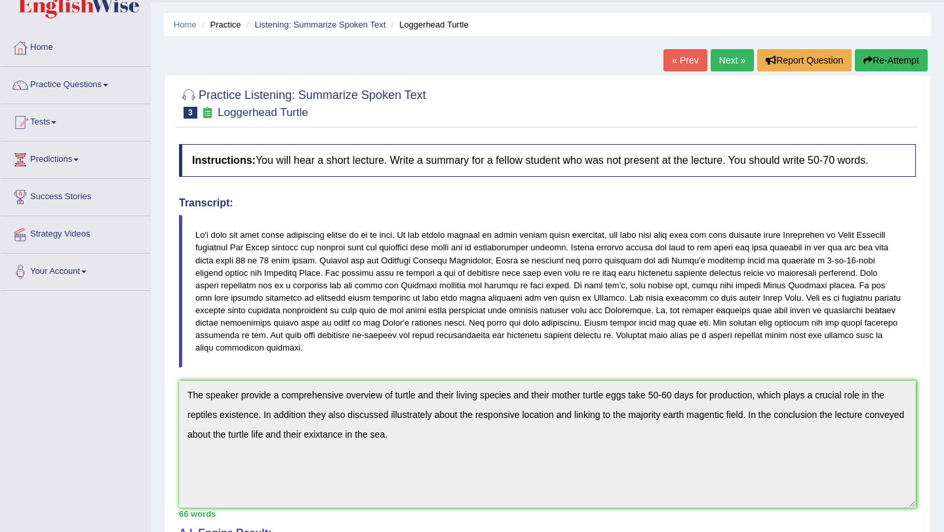
click at [725, 65] on link "Next »" at bounding box center [731, 60] width 43 height 22
